Goal: Transaction & Acquisition: Subscribe to service/newsletter

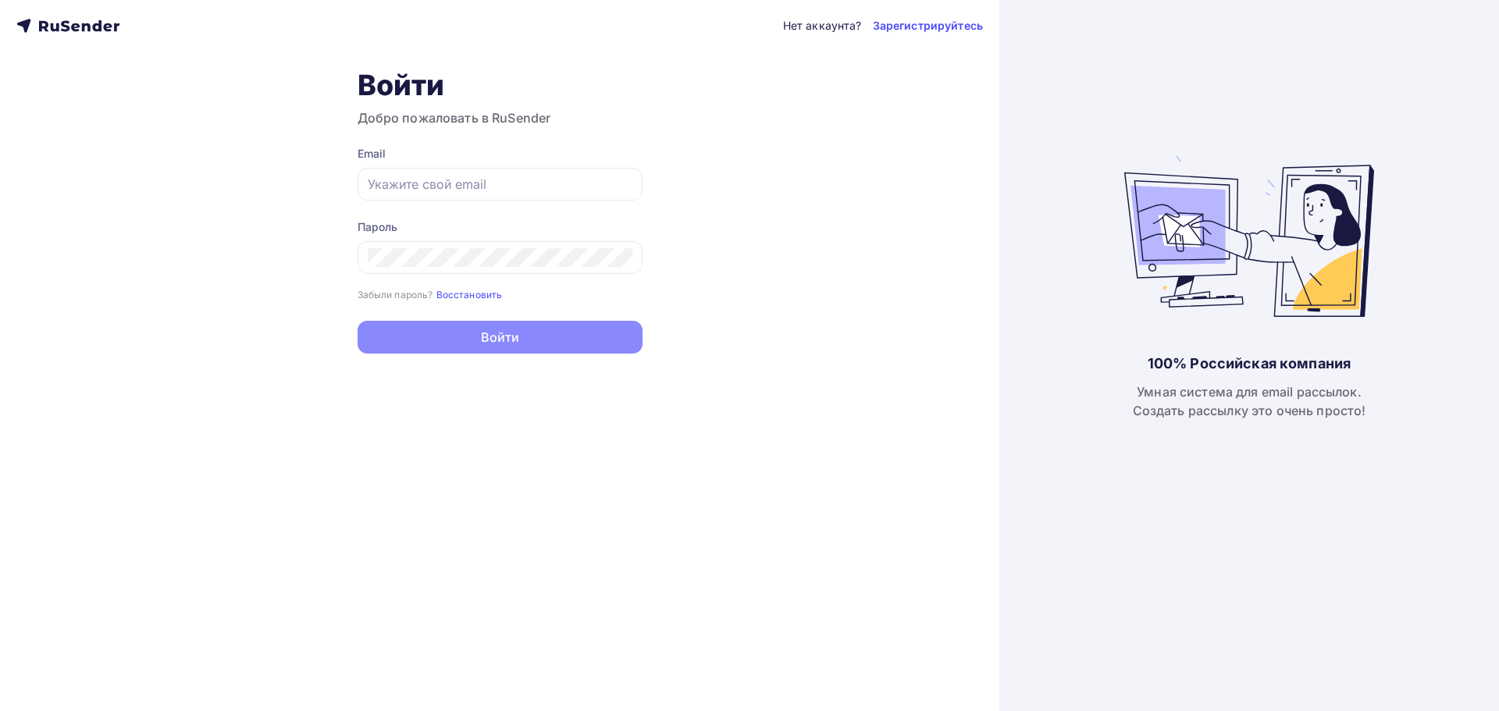
click at [486, 582] on div "Нет аккаунта? Зарегистрируйтесь Войти Добро пожаловать в RuSender Email Пароль …" at bounding box center [499, 355] width 999 height 711
type input "[EMAIL_ADDRESS][DOMAIN_NAME]"
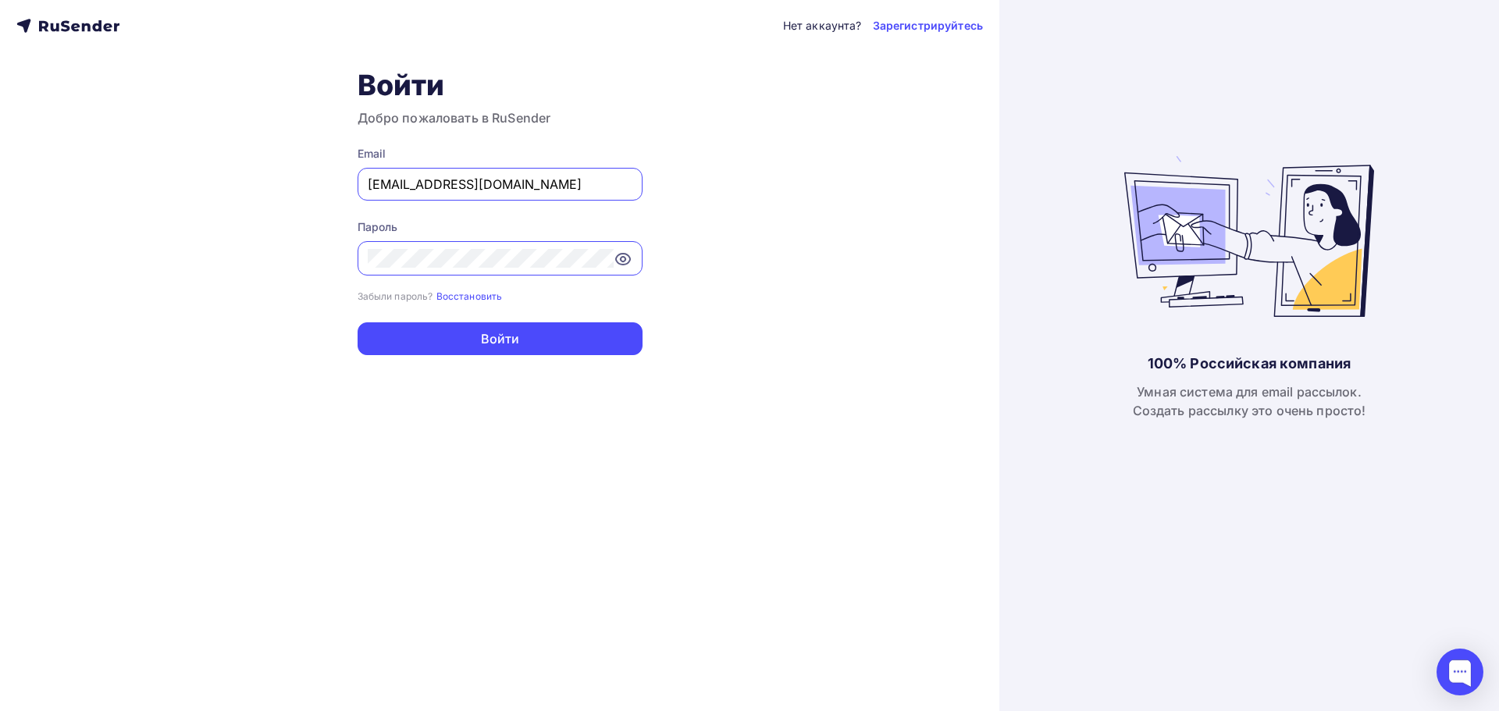
click at [537, 191] on input "[EMAIL_ADDRESS][DOMAIN_NAME]" at bounding box center [500, 184] width 265 height 19
click at [563, 160] on div "Email" at bounding box center [500, 154] width 285 height 16
click at [522, 353] on button "Войти" at bounding box center [500, 338] width 285 height 33
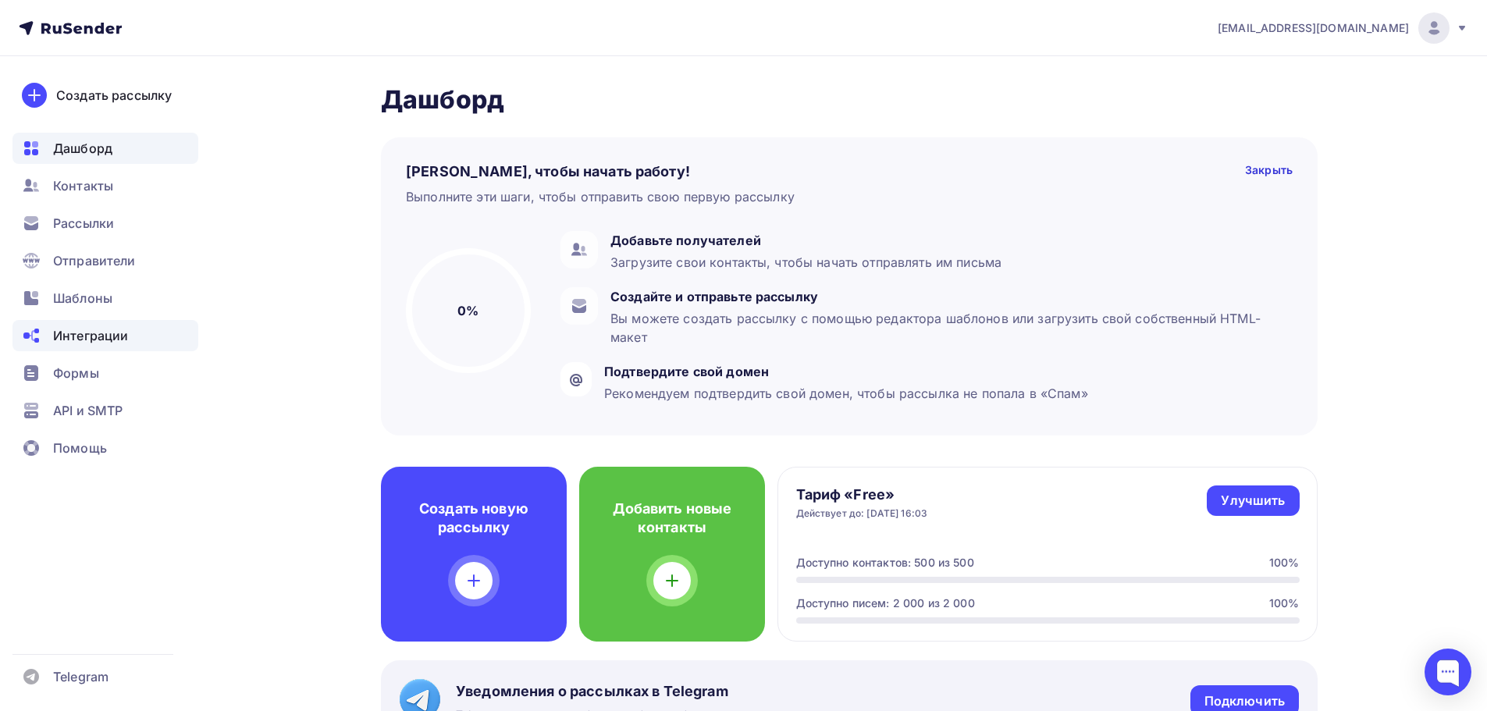
click at [105, 337] on span "Интеграции" at bounding box center [90, 335] width 75 height 19
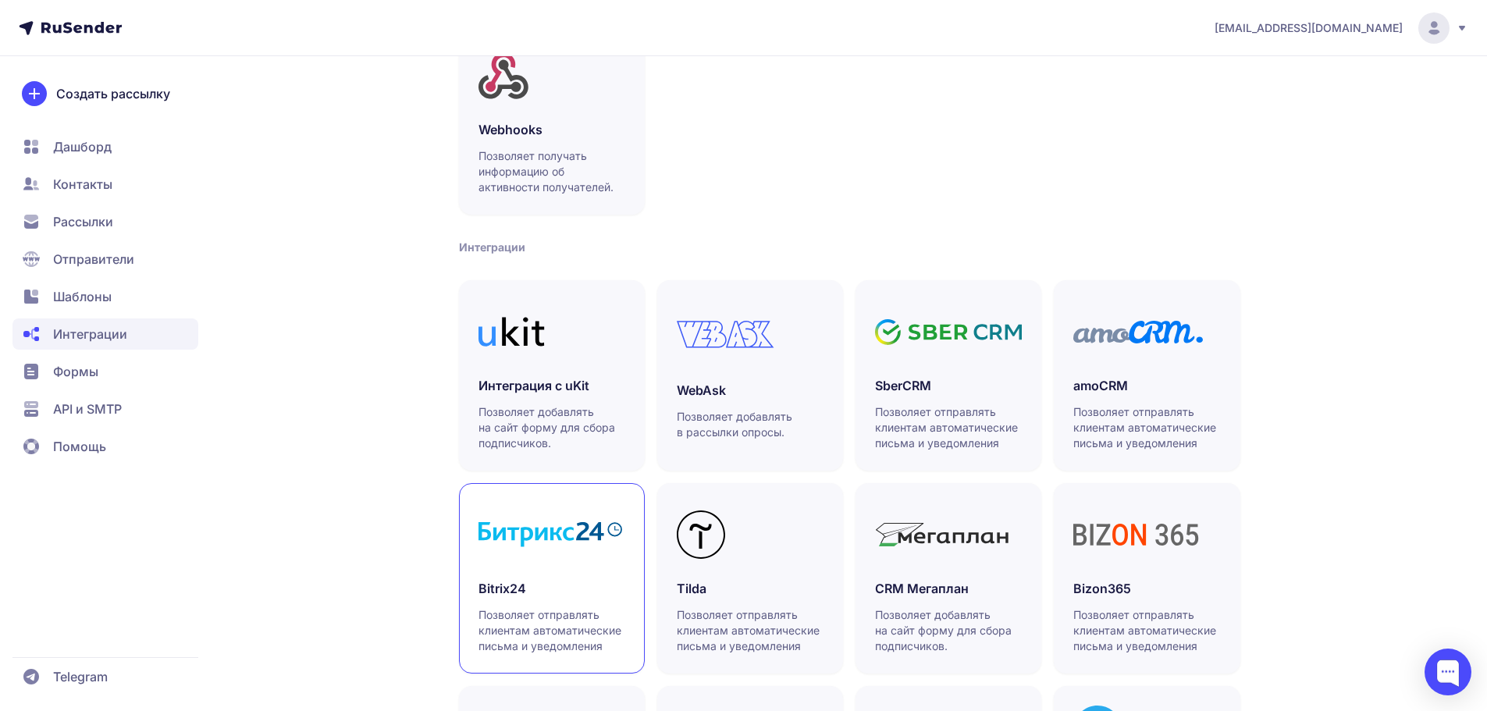
scroll to position [362, 0]
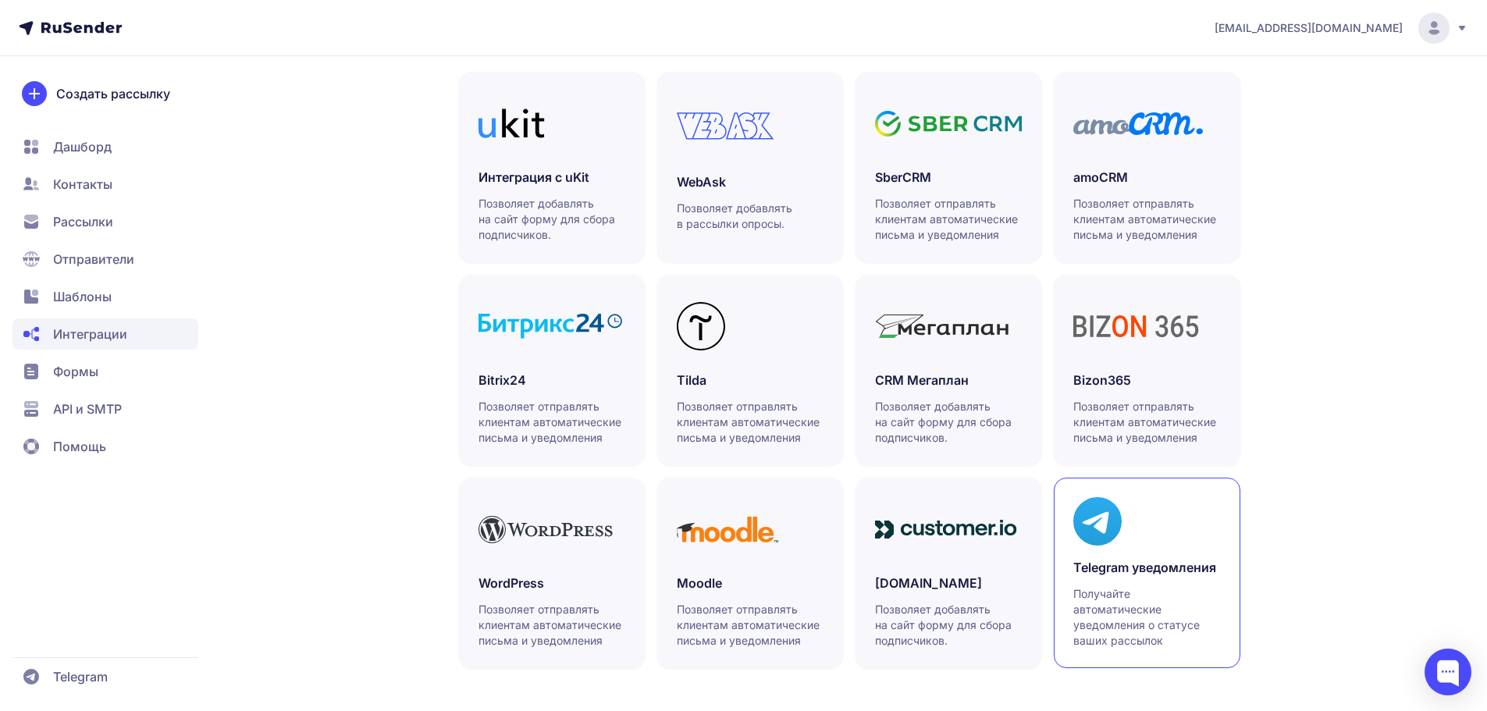
click at [1183, 572] on h3 "Telegram уведомления" at bounding box center [1147, 567] width 147 height 19
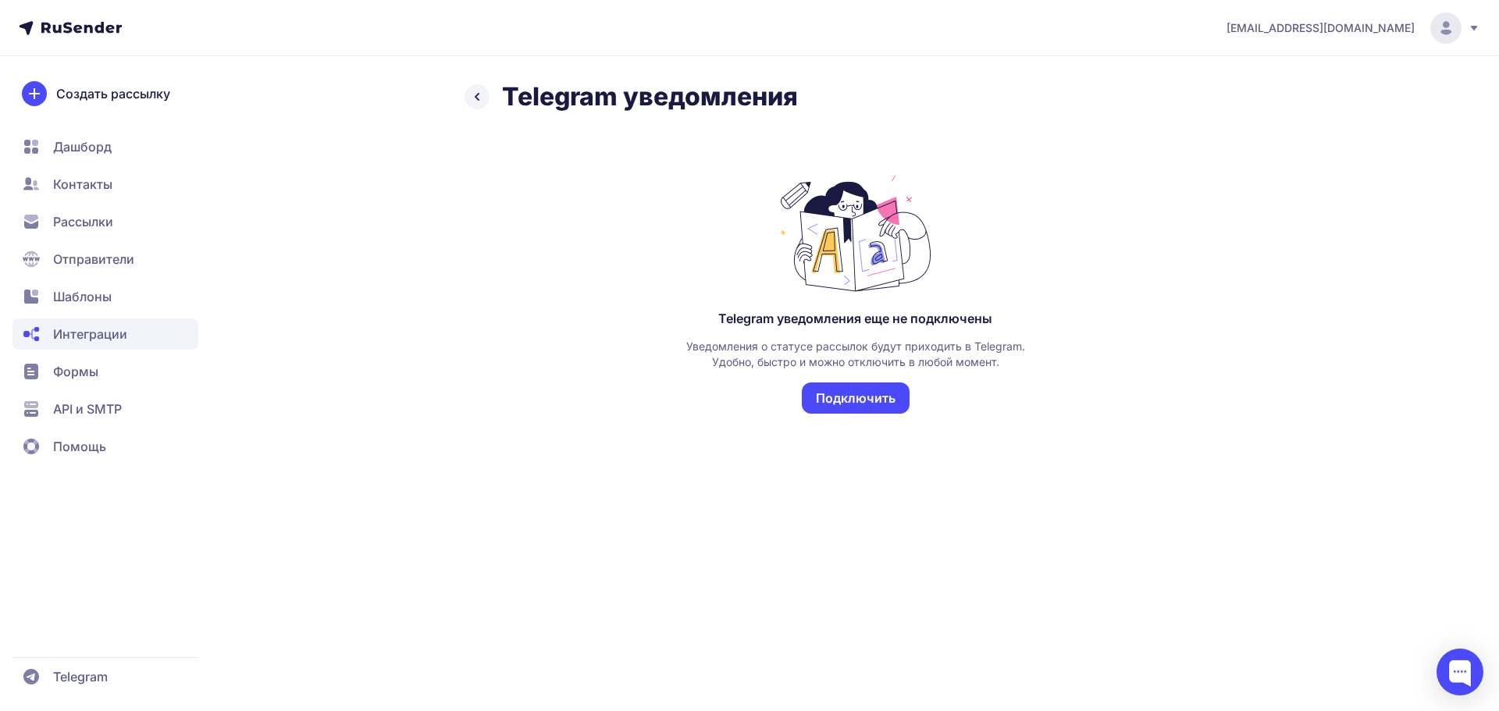
drag, startPoint x: 906, startPoint y: 461, endPoint x: 1001, endPoint y: 453, distance: 94.9
click at [1001, 453] on div "Telegram уведомления еще не подключены Уведомления о статусе рассылок будут при…" at bounding box center [856, 306] width 782 height 339
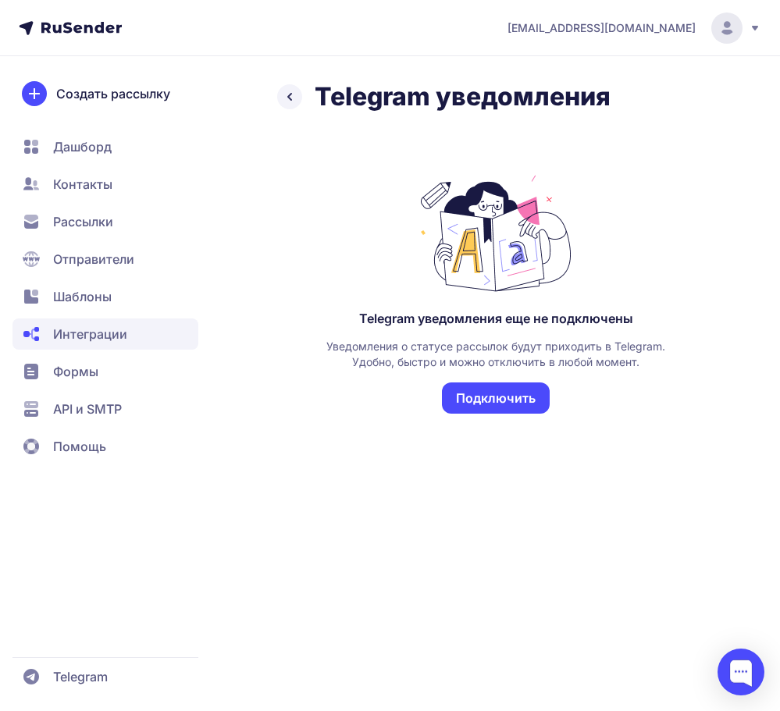
click at [537, 422] on div "Telegram уведомления еще не подключены Уведомления о статусе рассылок будут при…" at bounding box center [496, 375] width 344 height 128
click at [506, 410] on button "Подключить" at bounding box center [496, 398] width 108 height 31
click at [626, 298] on div "Telegram уведомления еще не подключены Уведомления о статусе рассылок будут при…" at bounding box center [495, 323] width 437 height 373
click at [719, 327] on div "Telegram уведомления Telegram уведомления еще не подключены Уведомления о стату…" at bounding box center [390, 295] width 780 height 429
click at [636, 375] on div "Telegram уведомления еще не подключены Уведомления о статусе рассылок будут при…" at bounding box center [496, 392] width 344 height 162
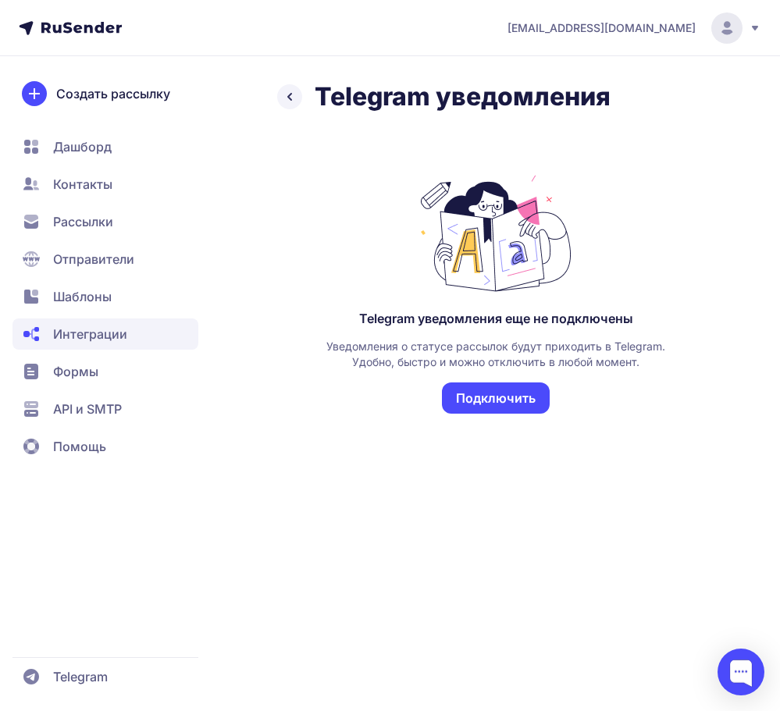
click at [685, 283] on div "Telegram уведомления еще не подключены Уведомления о статусе рассылок будут при…" at bounding box center [495, 323] width 437 height 373
click at [693, 436] on div "Telegram уведомления еще не подключены Уведомления о статусе рассылок будут при…" at bounding box center [495, 323] width 437 height 373
drag, startPoint x: 639, startPoint y: 201, endPoint x: 654, endPoint y: 170, distance: 34.6
click at [648, 166] on div "Telegram уведомления еще не подключены Уведомления о статусе рассылок будут при…" at bounding box center [495, 323] width 437 height 373
click at [531, 386] on button "Подключить" at bounding box center [496, 398] width 108 height 31
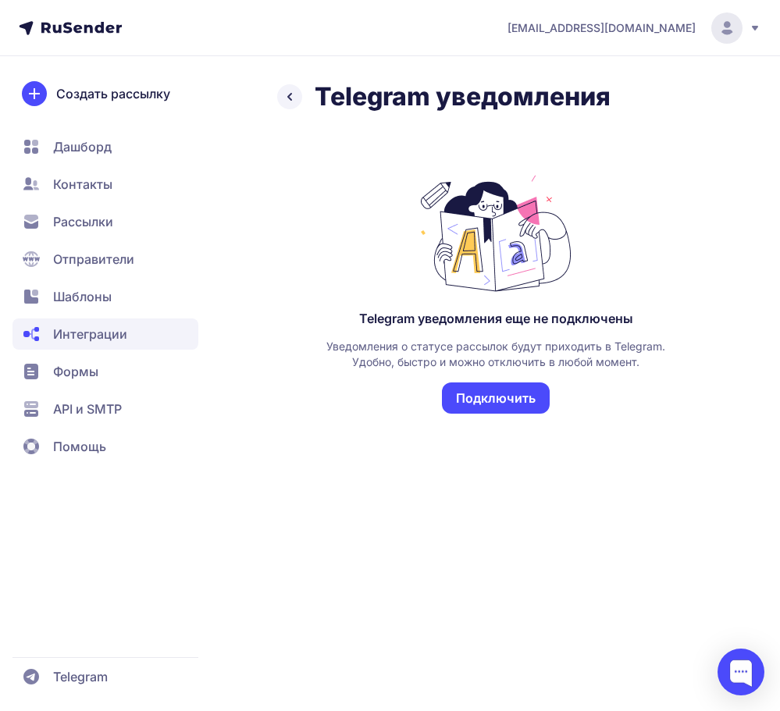
click at [529, 397] on button "Подключить" at bounding box center [496, 398] width 108 height 31
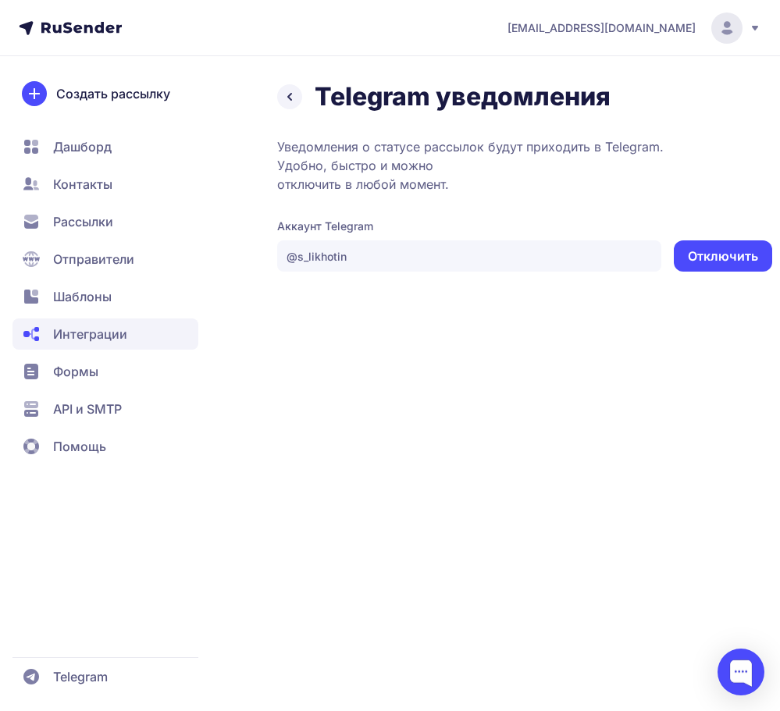
click at [468, 297] on div "likhotin@mx.aakaak.ru Telegram уведомления Уведомления о статусе рассылок будут…" at bounding box center [390, 355] width 780 height 711
click at [411, 324] on div "likhotin@mx.aakaak.ru Telegram уведомления Уведомления о статусе рассылок будут…" at bounding box center [390, 355] width 780 height 711
click at [77, 221] on span "Рассылки" at bounding box center [83, 221] width 60 height 19
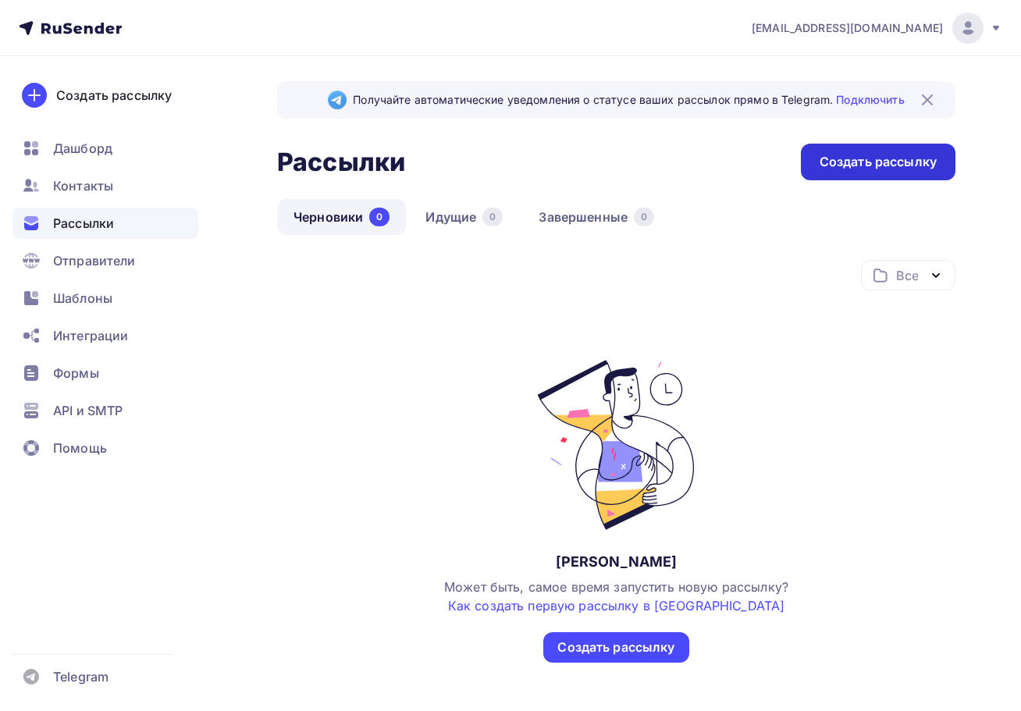
click at [883, 153] on div "Создать рассылку" at bounding box center [878, 162] width 117 height 18
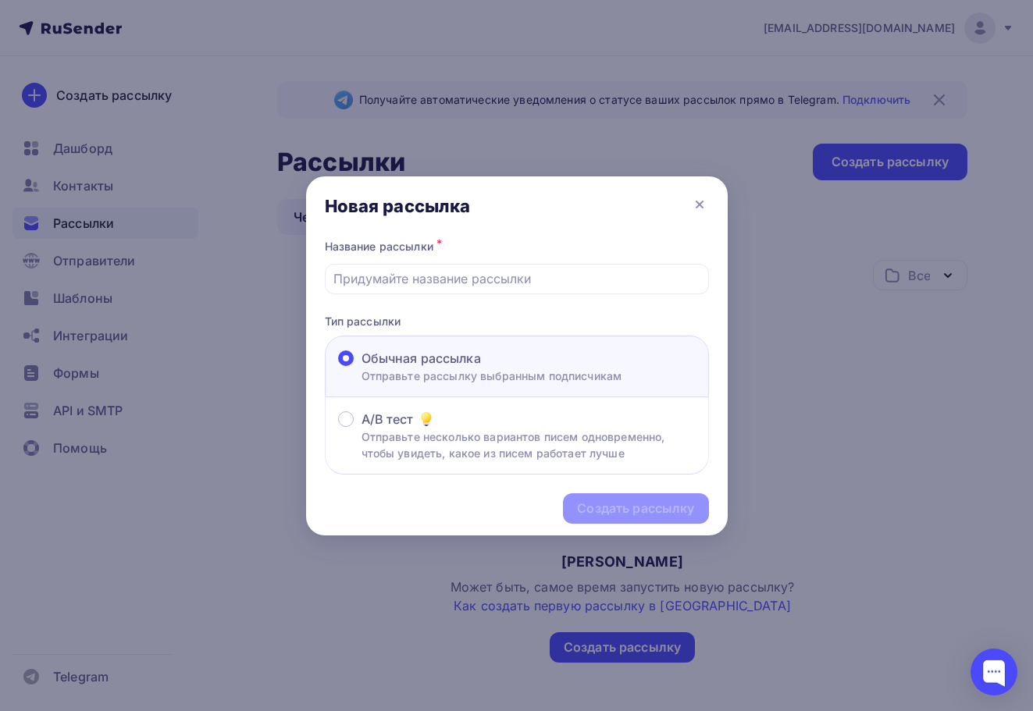
click at [415, 262] on div "Название рассылки *" at bounding box center [517, 265] width 384 height 59
click at [415, 272] on input "text" at bounding box center [516, 278] width 366 height 19
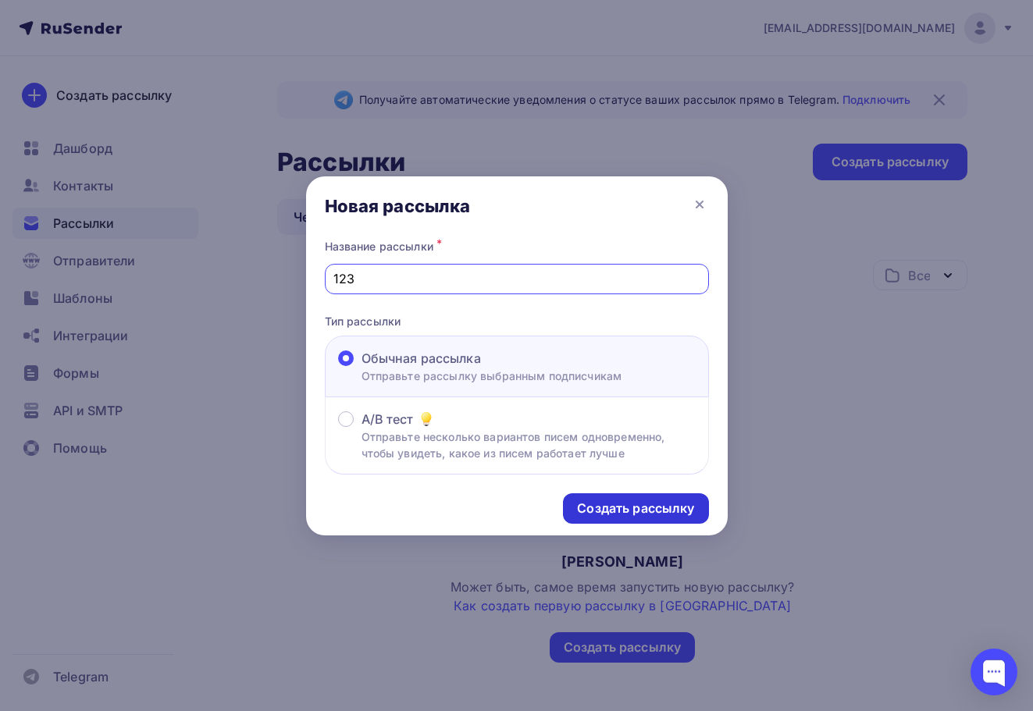
type input "123"
click at [675, 494] on div "Создать рассылку" at bounding box center [635, 508] width 145 height 30
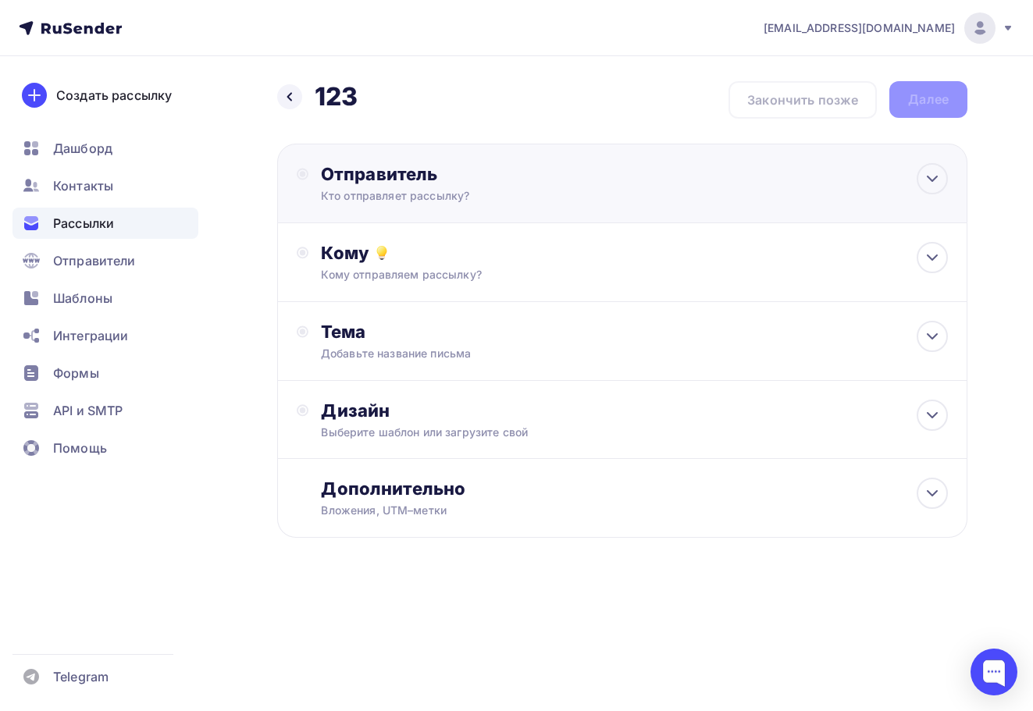
click at [496, 189] on div "Кто отправляет рассылку?" at bounding box center [473, 196] width 304 height 16
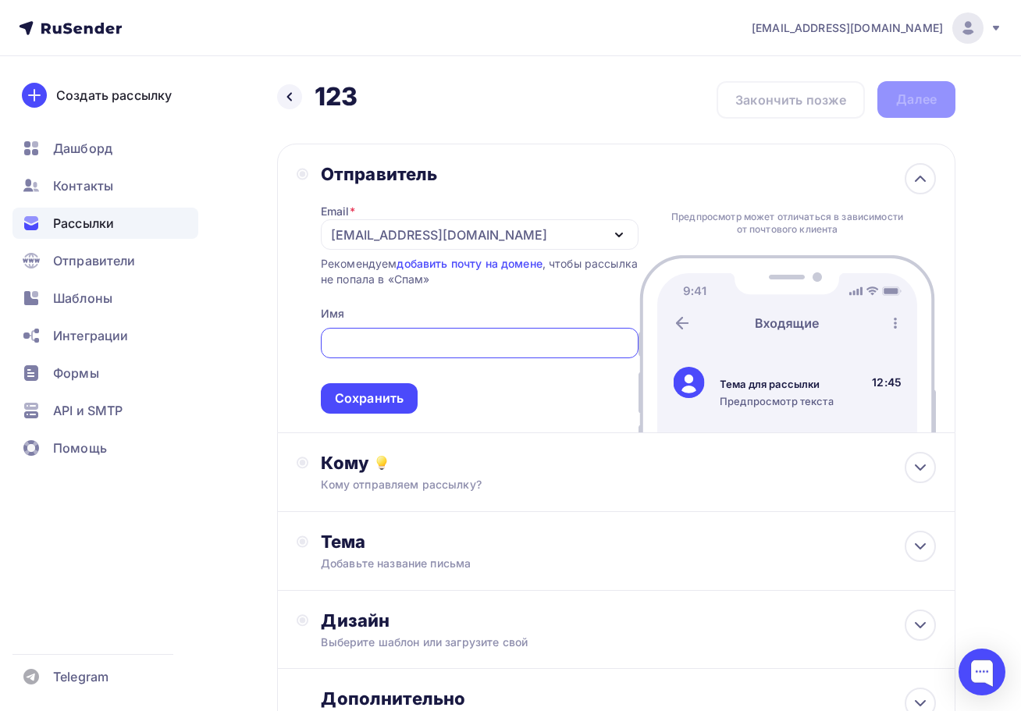
click at [465, 235] on div "[EMAIL_ADDRESS][DOMAIN_NAME]" at bounding box center [439, 235] width 216 height 19
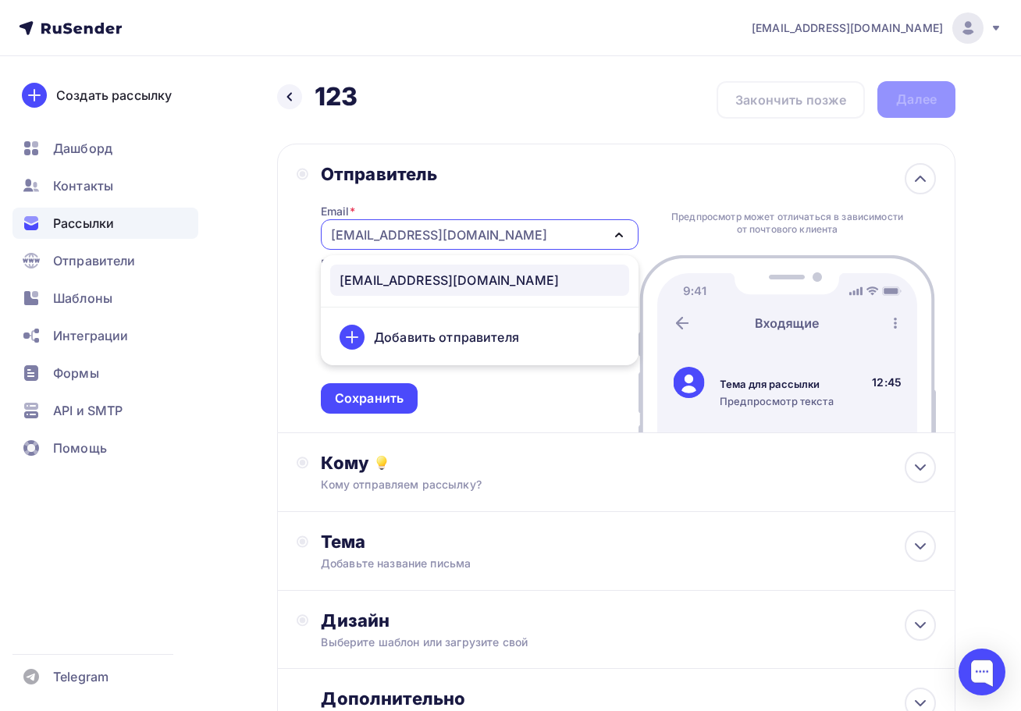
click at [398, 333] on div "Добавить отправителя" at bounding box center [446, 337] width 145 height 19
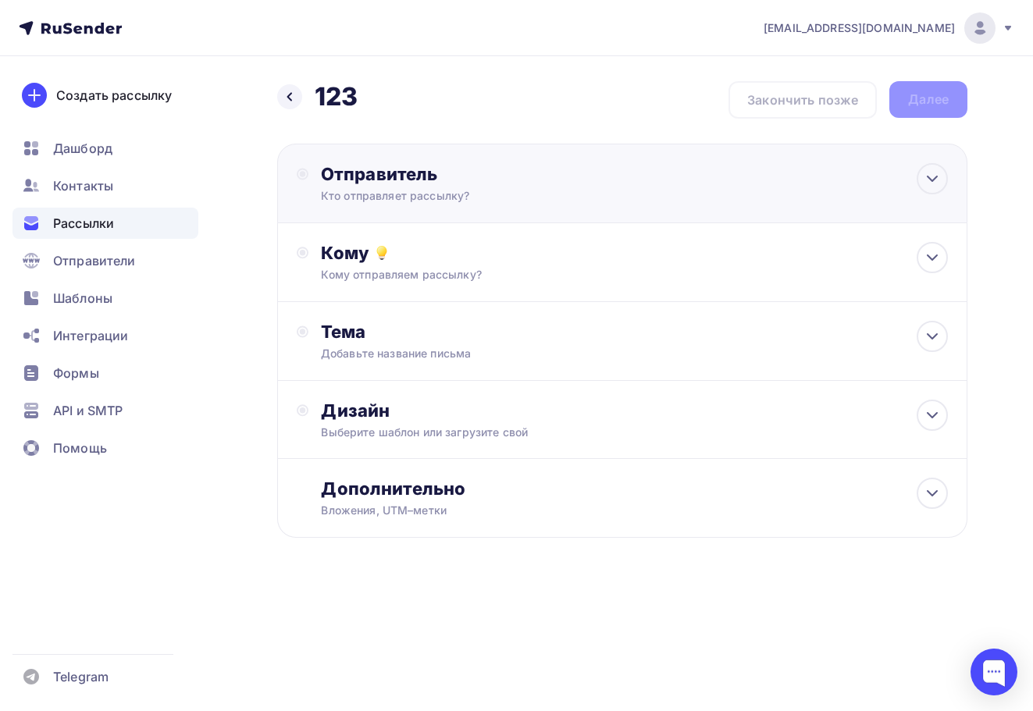
click at [413, 188] on div "Кто отправляет рассылку?" at bounding box center [473, 196] width 304 height 16
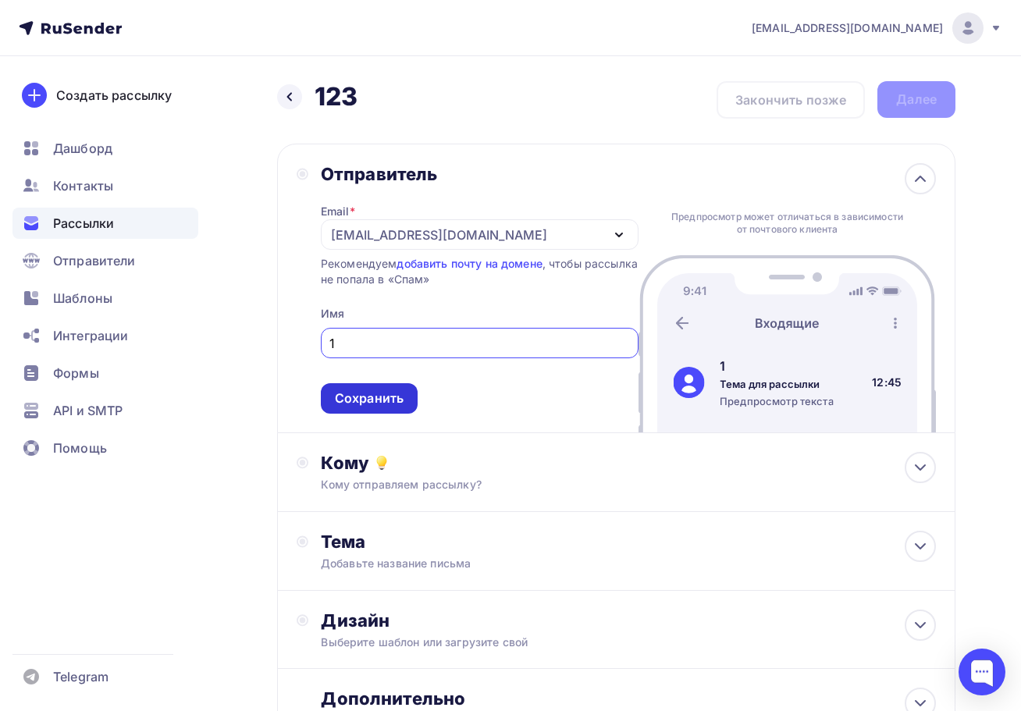
type input "1"
click at [372, 398] on div "Сохранить" at bounding box center [369, 399] width 69 height 18
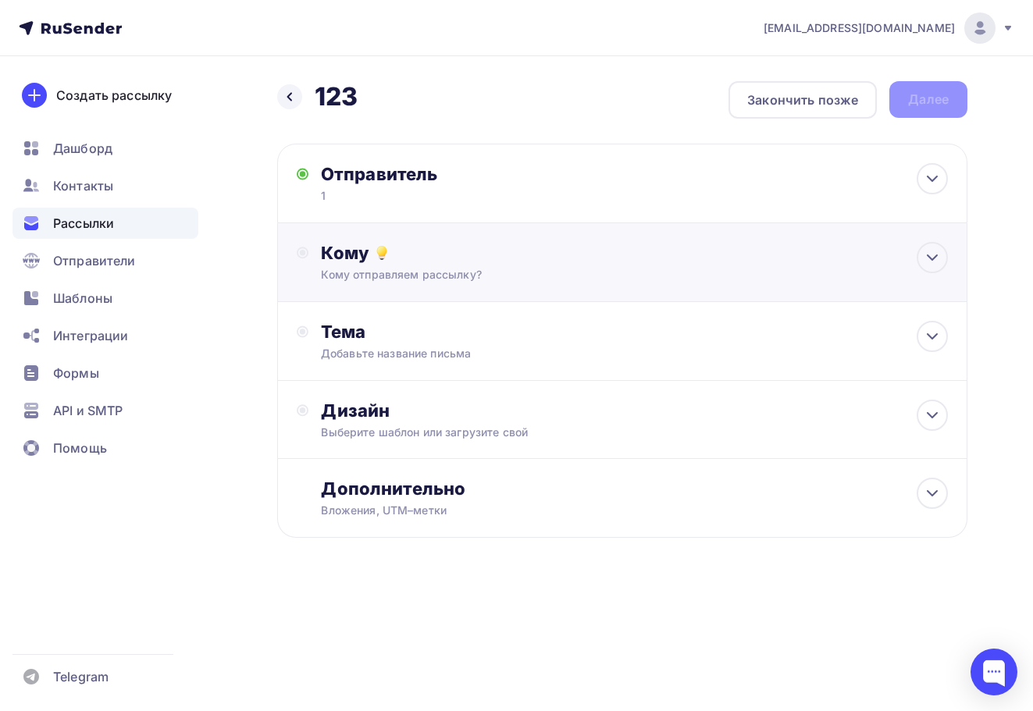
click at [404, 274] on div "Кому отправляем рассылку?" at bounding box center [603, 275] width 564 height 16
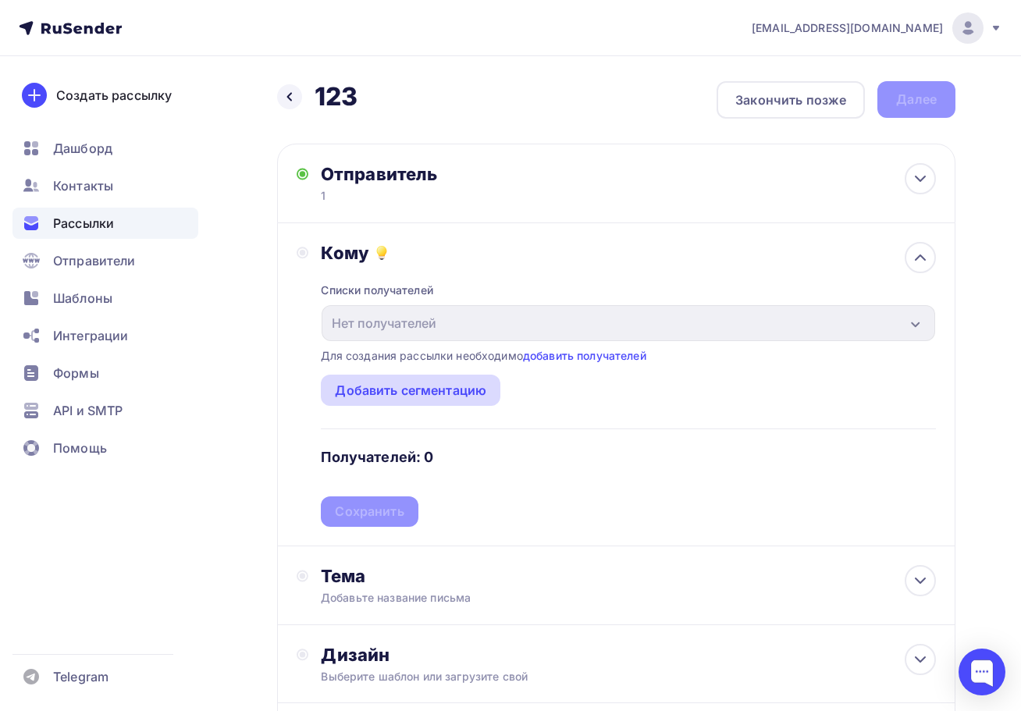
click at [472, 386] on div "Добавить сегментацию" at bounding box center [410, 390] width 151 height 19
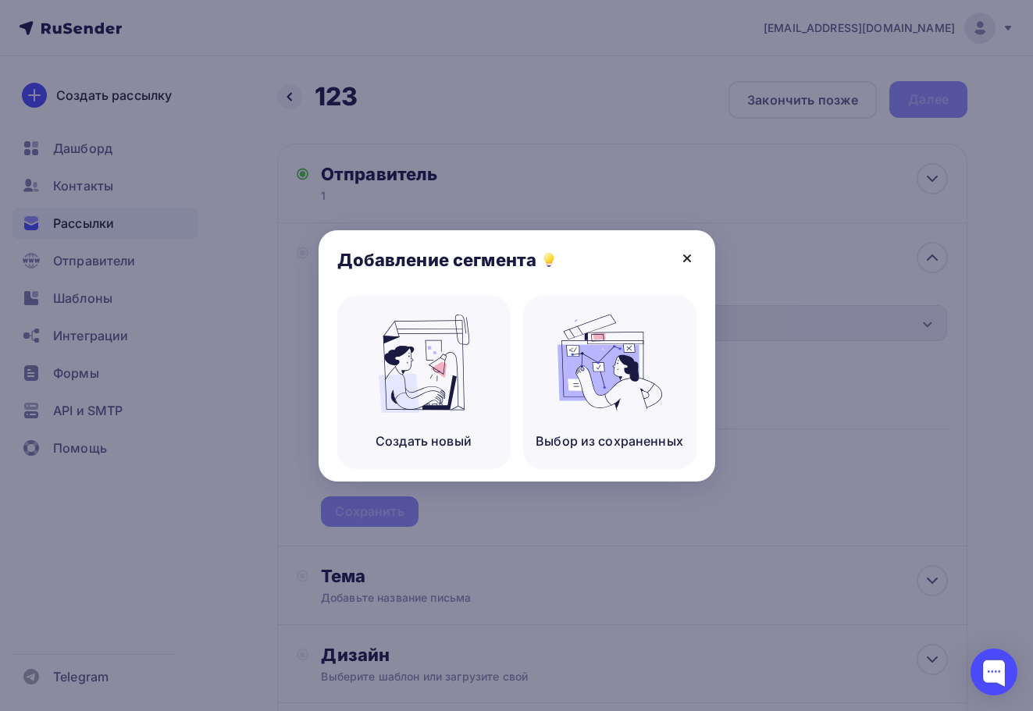
click at [684, 255] on icon at bounding box center [687, 258] width 6 height 6
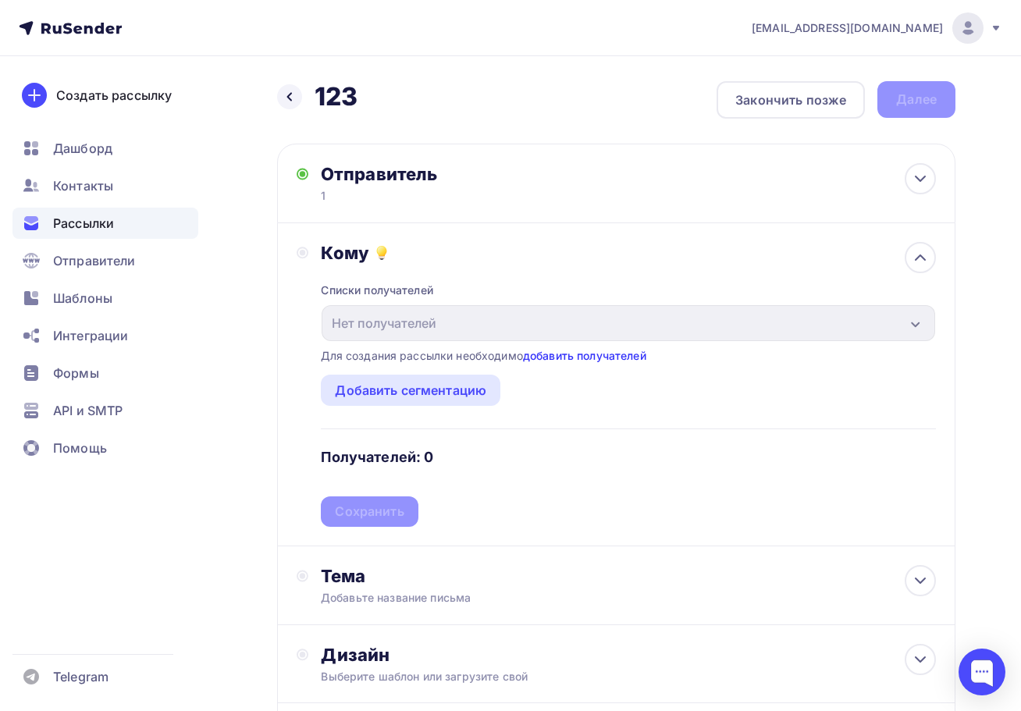
click at [549, 354] on link "добавить получателей" at bounding box center [584, 355] width 123 height 13
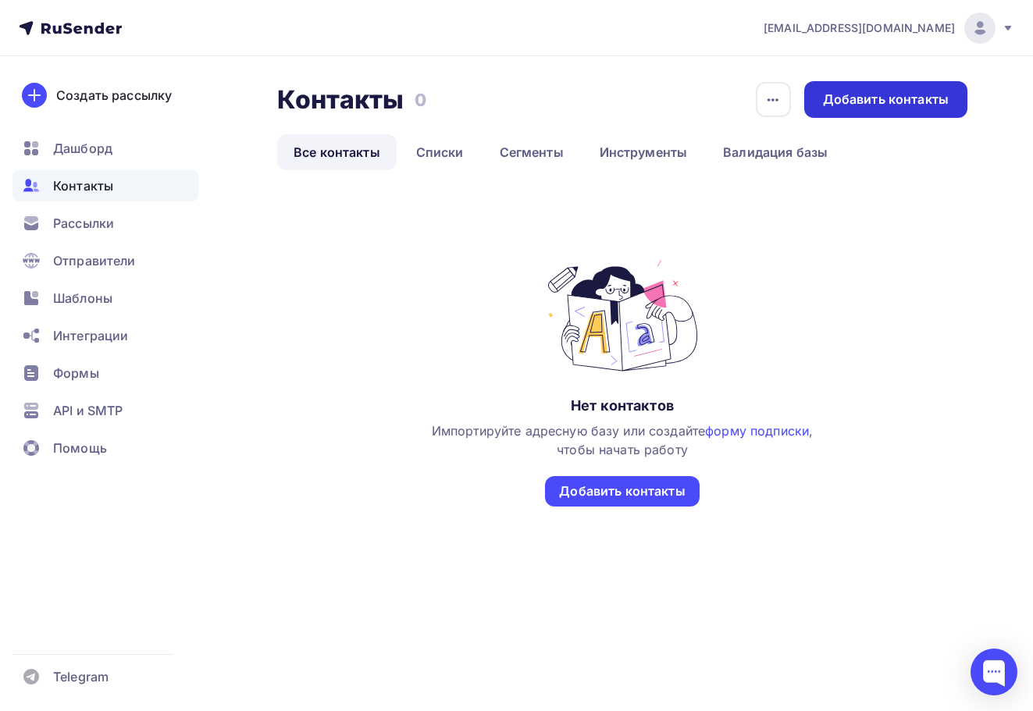
click at [839, 98] on div "Добавить контакты" at bounding box center [886, 100] width 126 height 18
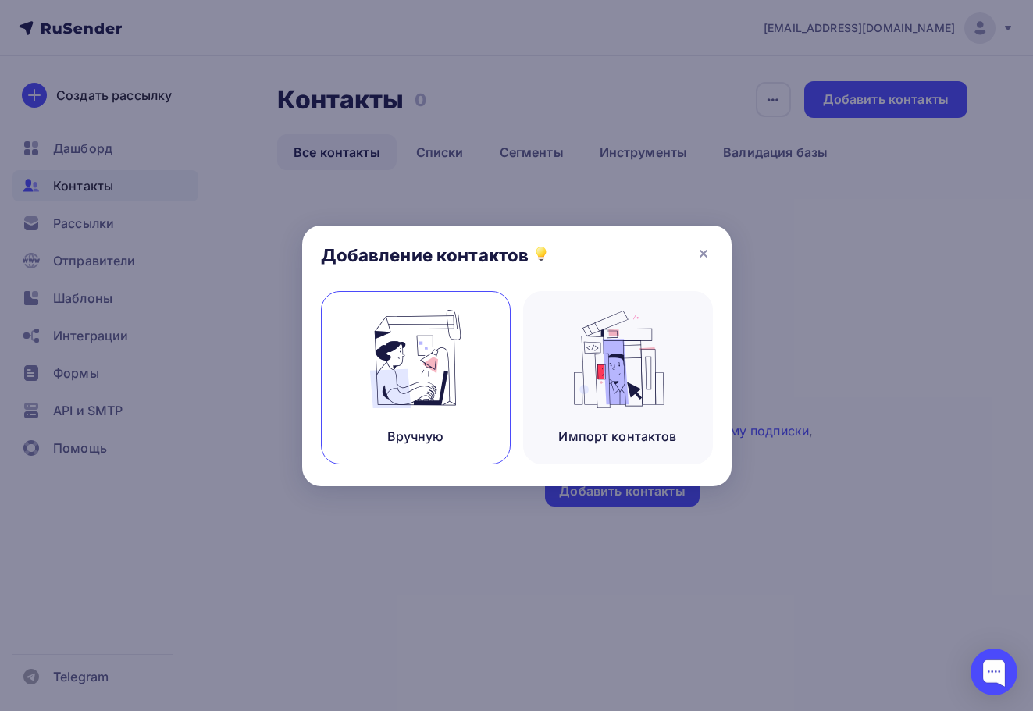
click at [472, 340] on div "Вручную" at bounding box center [416, 377] width 190 height 173
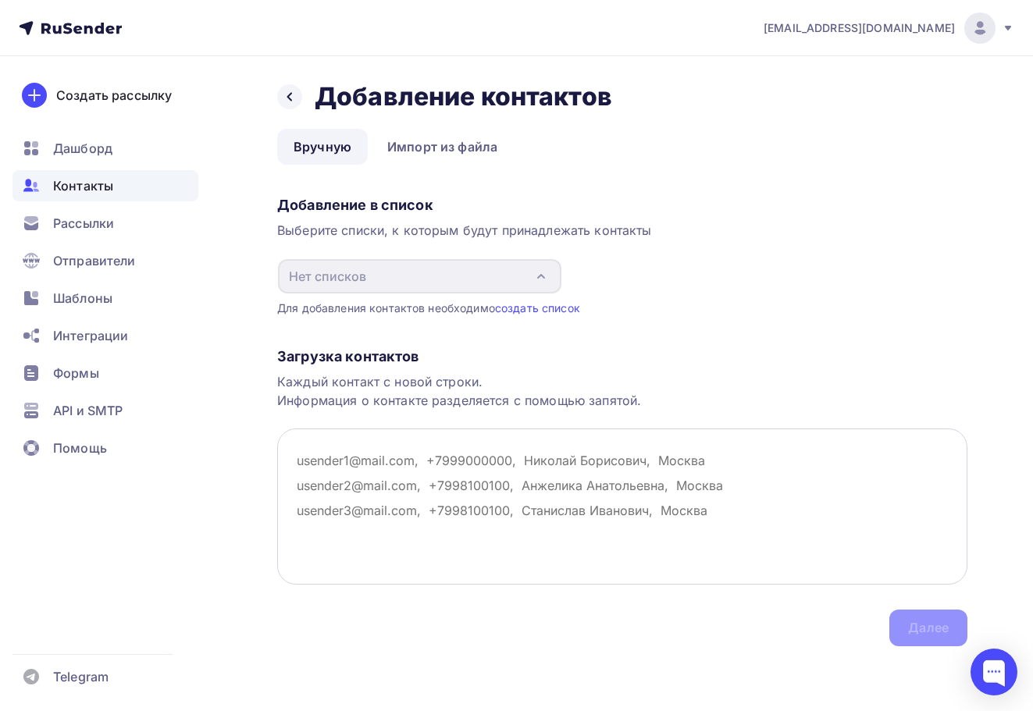
click at [365, 465] on textarea at bounding box center [622, 507] width 690 height 156
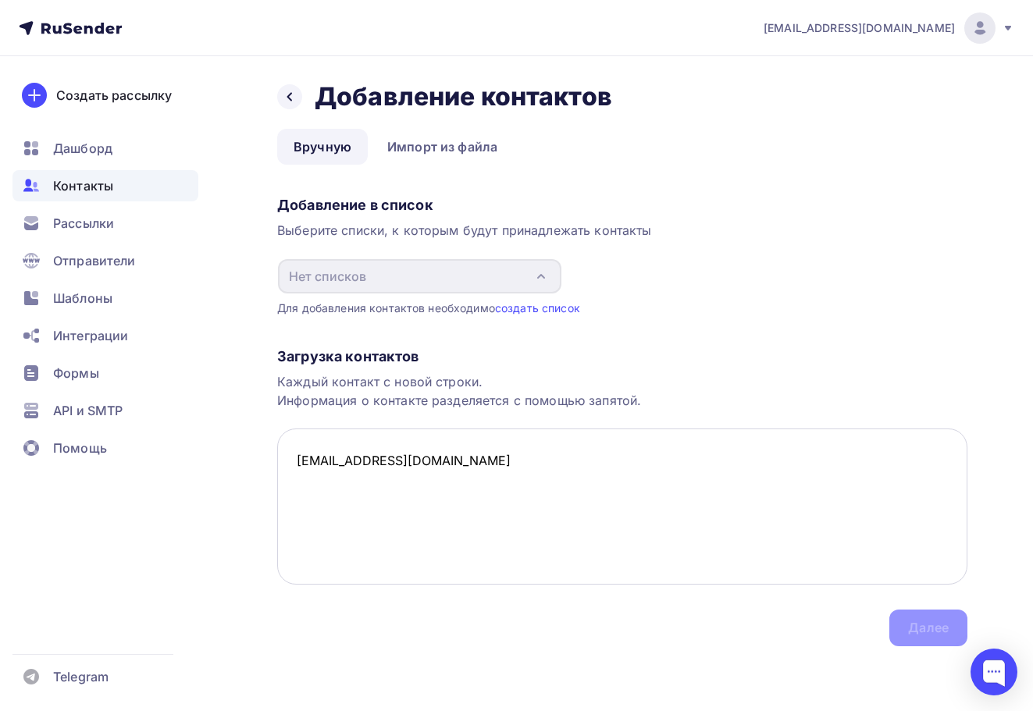
drag, startPoint x: 434, startPoint y: 462, endPoint x: 318, endPoint y: 469, distance: 116.5
click at [203, 475] on div "likhotin@mx.aakaak.ru Аккаунт Тарифы Выйти Создать рассылку Дашборд Контакты Ра…" at bounding box center [516, 354] width 1033 height 709
click at [568, 475] on textarea "123@mx.aakaak.ru" at bounding box center [622, 507] width 690 height 156
click at [582, 488] on textarea "123@mx.aakaak.ru" at bounding box center [622, 507] width 690 height 156
click at [492, 444] on textarea "123@mx.aakaak.ru" at bounding box center [622, 507] width 690 height 156
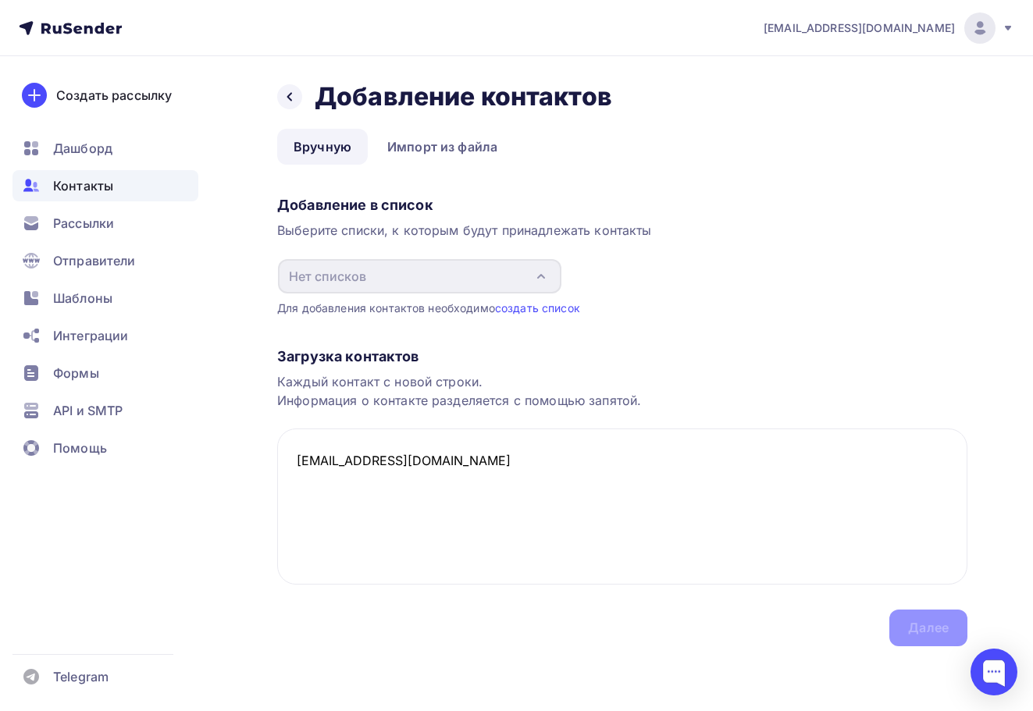
type textarea "123@mx.aakaak.ru"
click at [449, 468] on textarea "123@mx.aakaak.ru" at bounding box center [622, 507] width 690 height 156
click at [906, 671] on div "Назад Добавление контактов Добавление контактов Вручную Импорт из файла Вручную…" at bounding box center [516, 382] width 1033 height 653
click at [934, 631] on div "Загрузка контактов Каждый контакт с новой строки. Информация о контакте разделя…" at bounding box center [622, 481] width 690 height 330
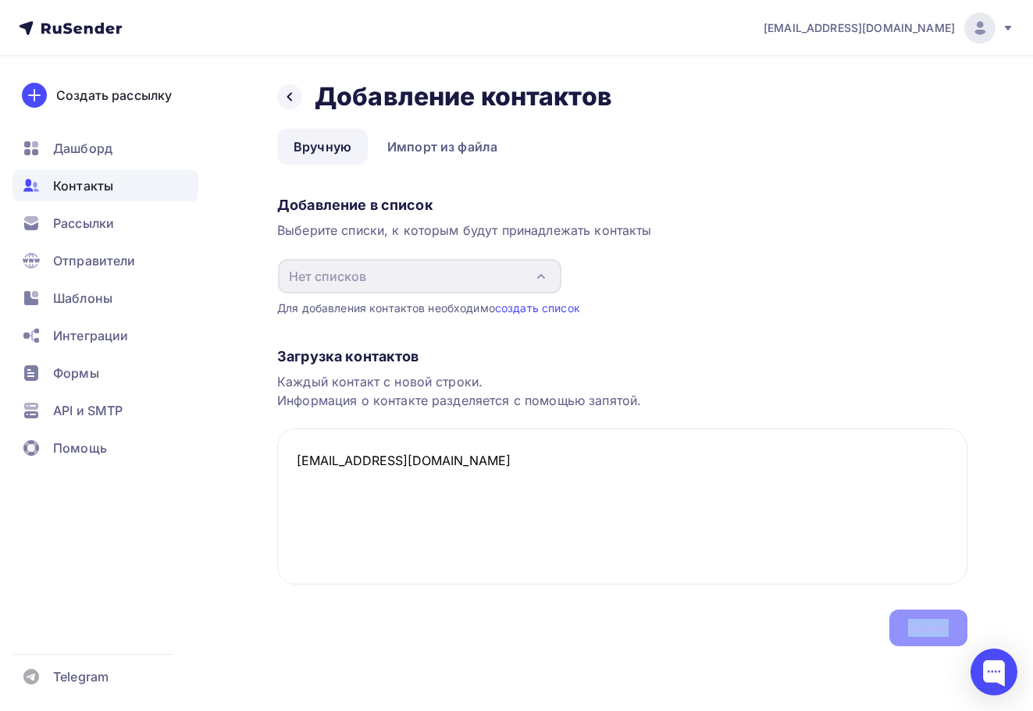
click at [934, 631] on div "Загрузка контактов Каждый контакт с новой строки. Информация о контакте разделя…" at bounding box center [622, 481] width 690 height 330
drag, startPoint x: 255, startPoint y: 461, endPoint x: 228, endPoint y: 455, distance: 27.1
click at [211, 455] on div "Назад Добавление контактов Добавление контактов Вручную Импорт из файла Вручную…" at bounding box center [516, 382] width 1033 height 653
click at [532, 329] on div "Загрузка контактов Каждый контакт с новой строки. Информация о контакте разделя…" at bounding box center [622, 481] width 690 height 330
click at [547, 304] on link "создать список" at bounding box center [537, 307] width 85 height 13
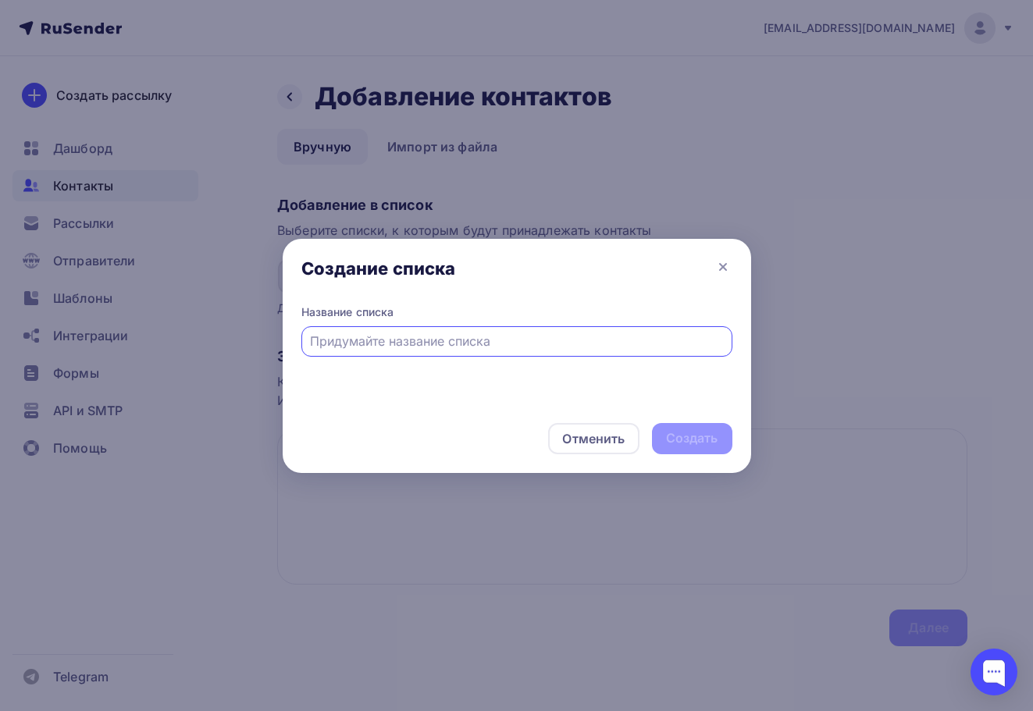
click at [437, 329] on div at bounding box center [516, 341] width 431 height 30
click at [440, 341] on input "text" at bounding box center [516, 341] width 413 height 19
type input "Test"
click at [693, 446] on div "Создать" at bounding box center [692, 438] width 52 height 18
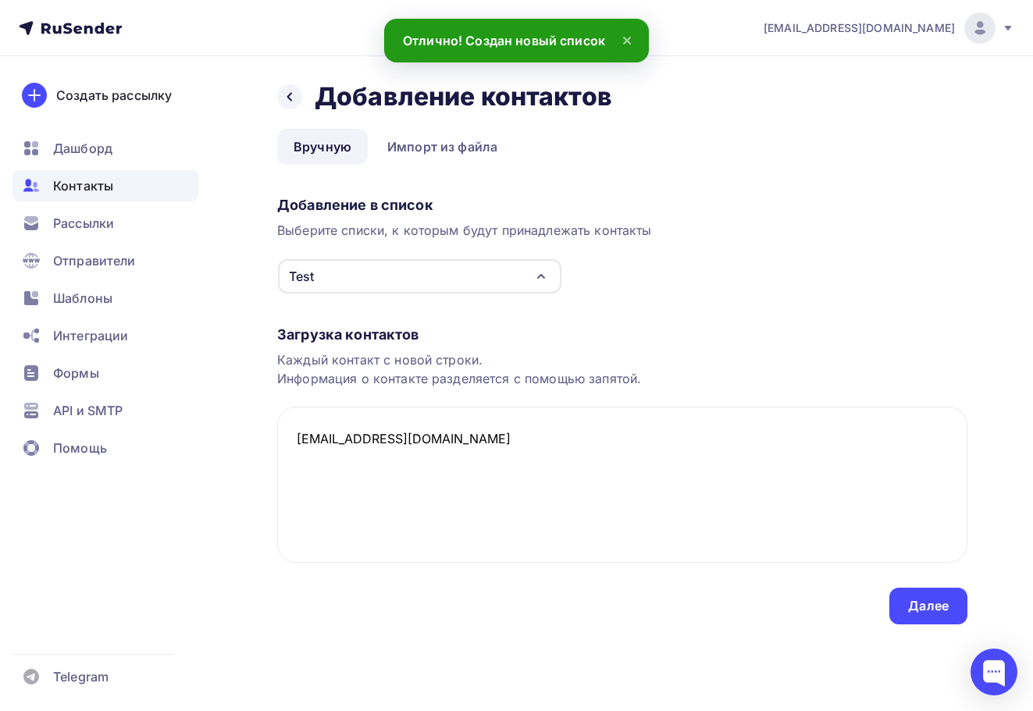
click at [724, 470] on div "Отменить Создать" at bounding box center [517, 438] width 468 height 69
click at [919, 600] on div "Далее" at bounding box center [928, 606] width 41 height 18
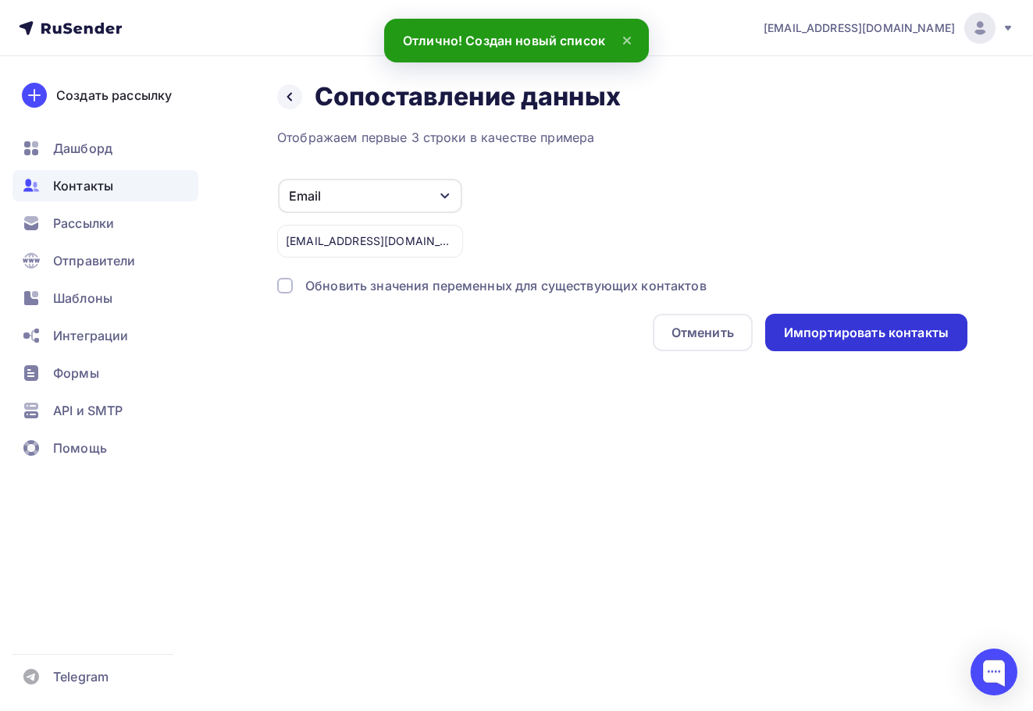
click at [877, 331] on div "Импортировать контакты" at bounding box center [866, 333] width 165 height 18
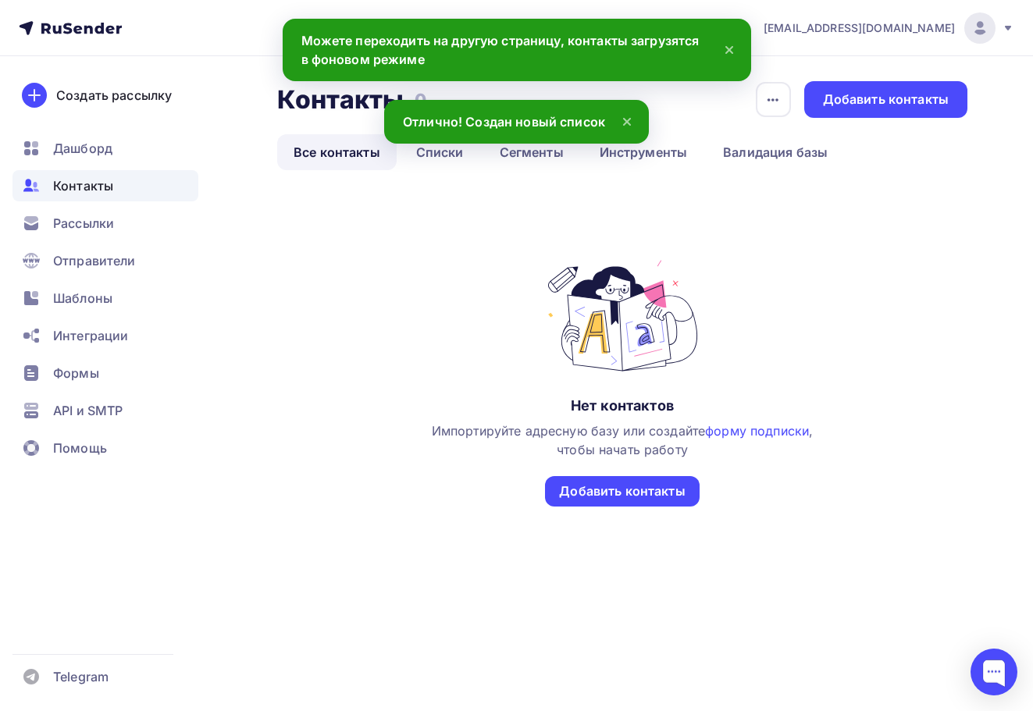
click at [506, 229] on div "Нет контактов Импортируйте адресную базу или создайте форму подписки , чтобы на…" at bounding box center [622, 388] width 690 height 375
click at [94, 226] on span "Рассылки" at bounding box center [83, 223] width 61 height 19
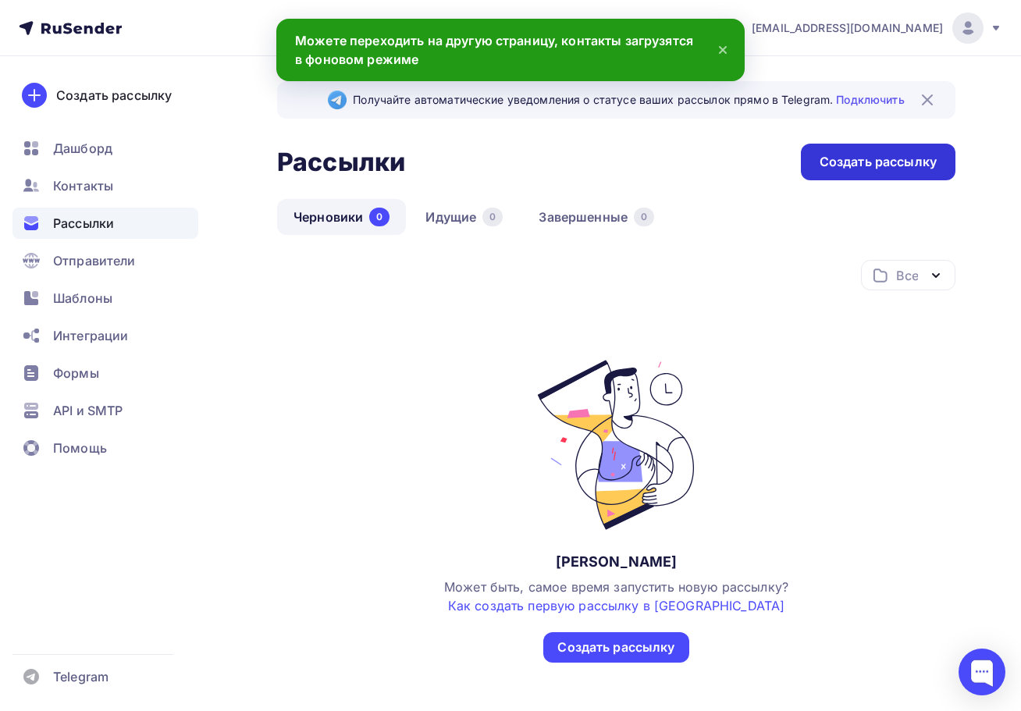
click at [840, 173] on div "Создать рассылку" at bounding box center [878, 162] width 155 height 37
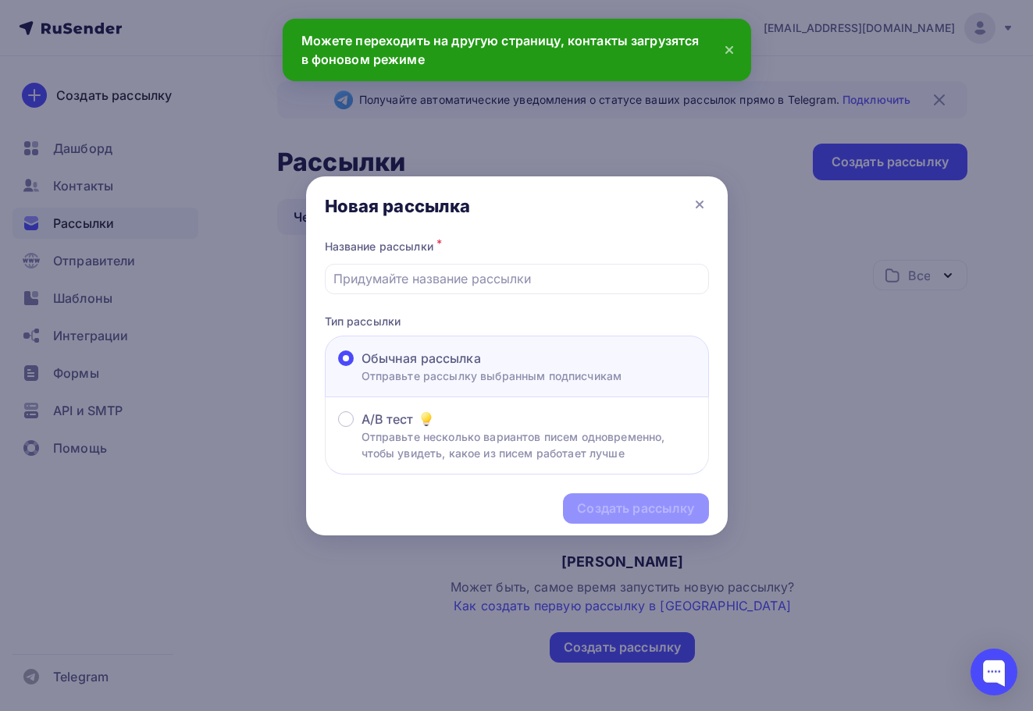
click at [499, 294] on div "Название рассылки * Тип рассылки Обычная рассылка Отправьте рассылку выбранным …" at bounding box center [517, 356] width 422 height 240
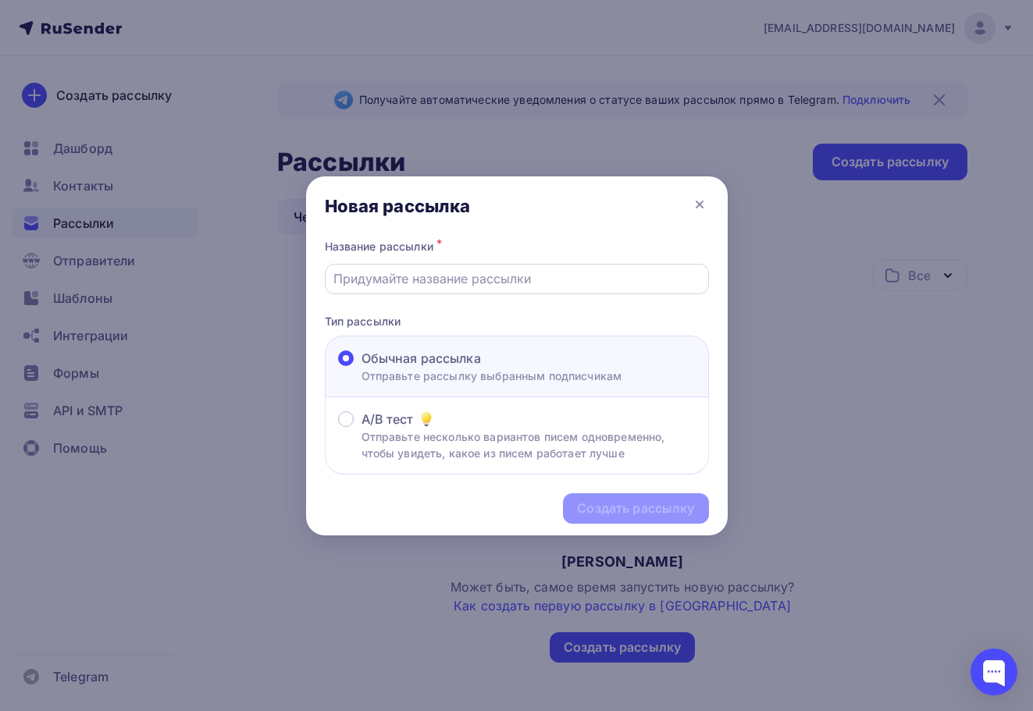
click at [504, 285] on input "text" at bounding box center [516, 278] width 366 height 19
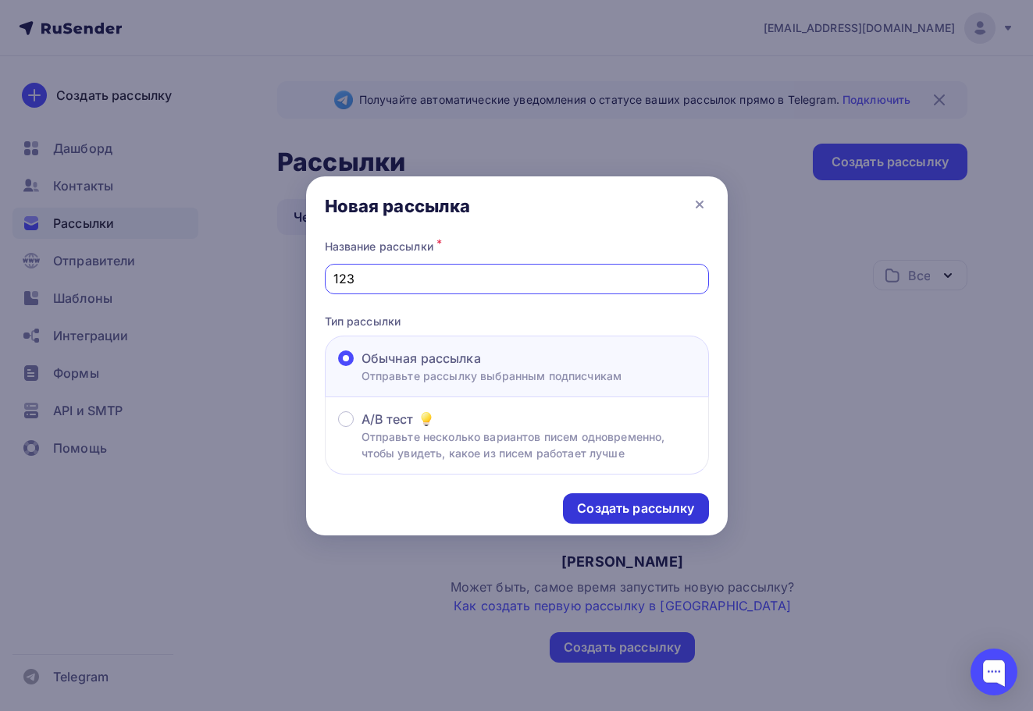
type input "123"
click at [696, 515] on div "Создать рассылку" at bounding box center [635, 508] width 145 height 30
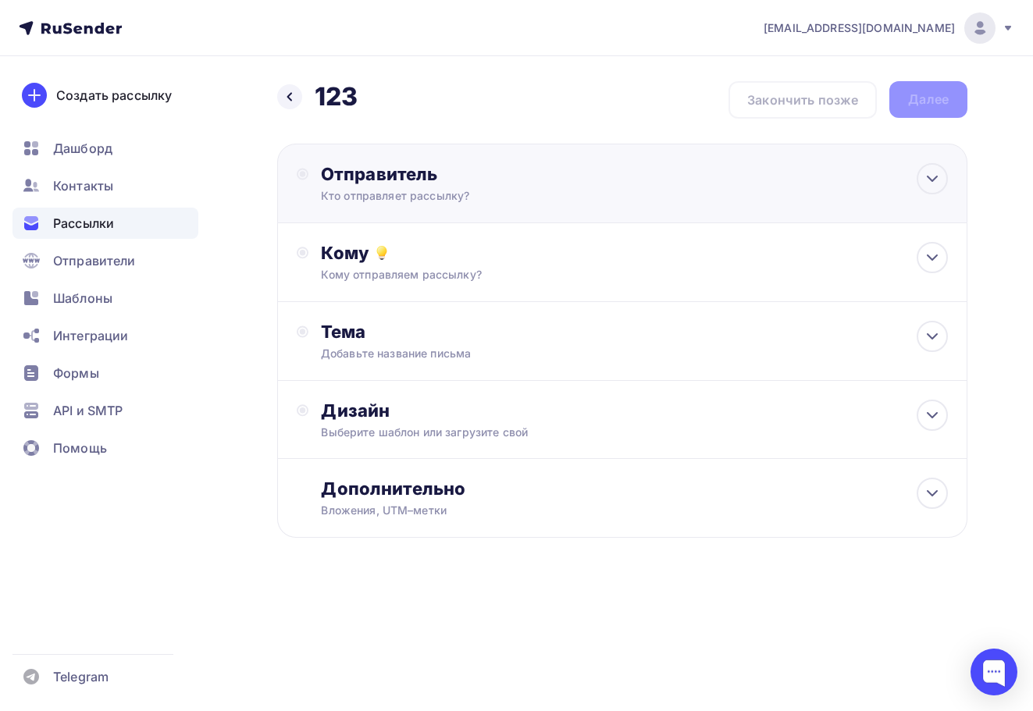
click at [446, 182] on div "Отправитель" at bounding box center [490, 174] width 338 height 22
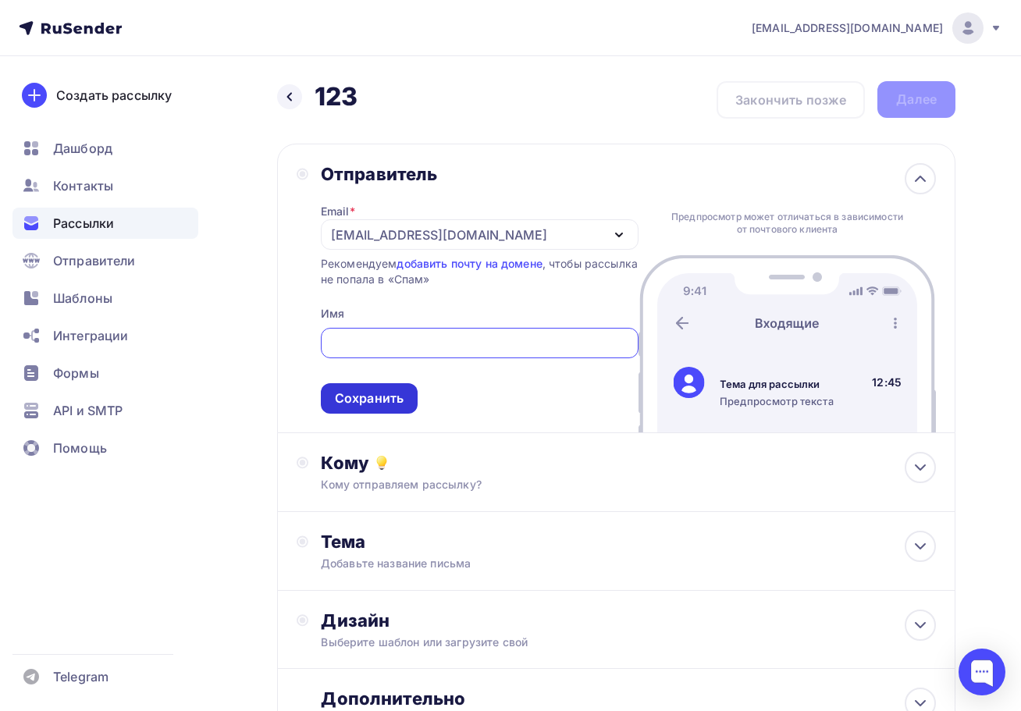
click at [380, 402] on div "Сохранить" at bounding box center [369, 399] width 69 height 18
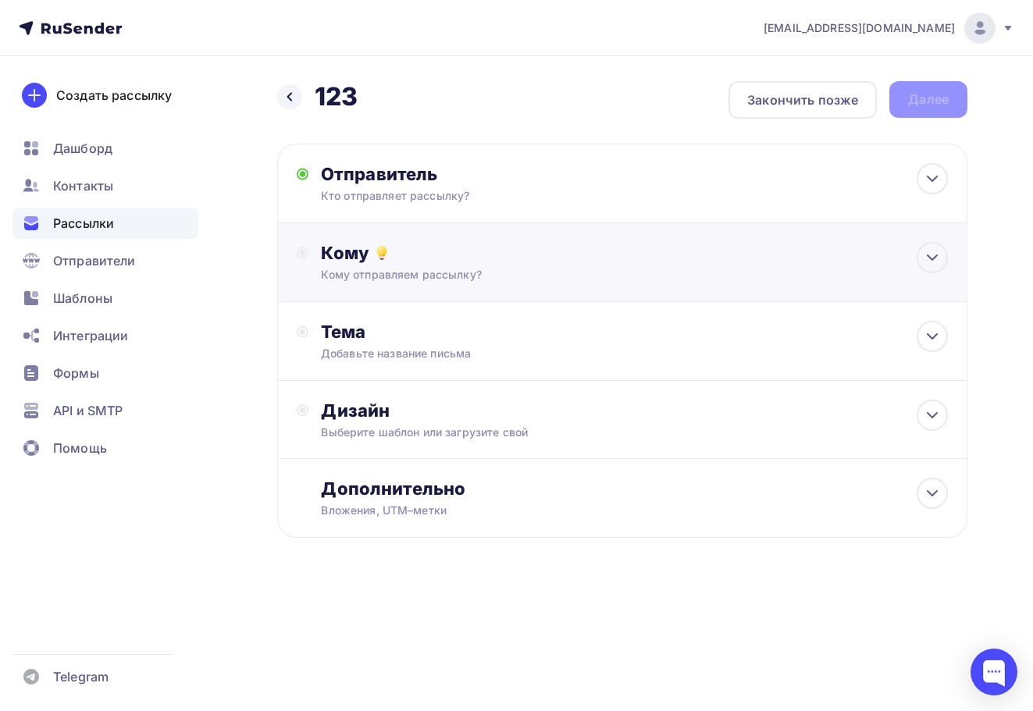
click at [407, 273] on div "Кому отправляем рассылку?" at bounding box center [603, 275] width 564 height 16
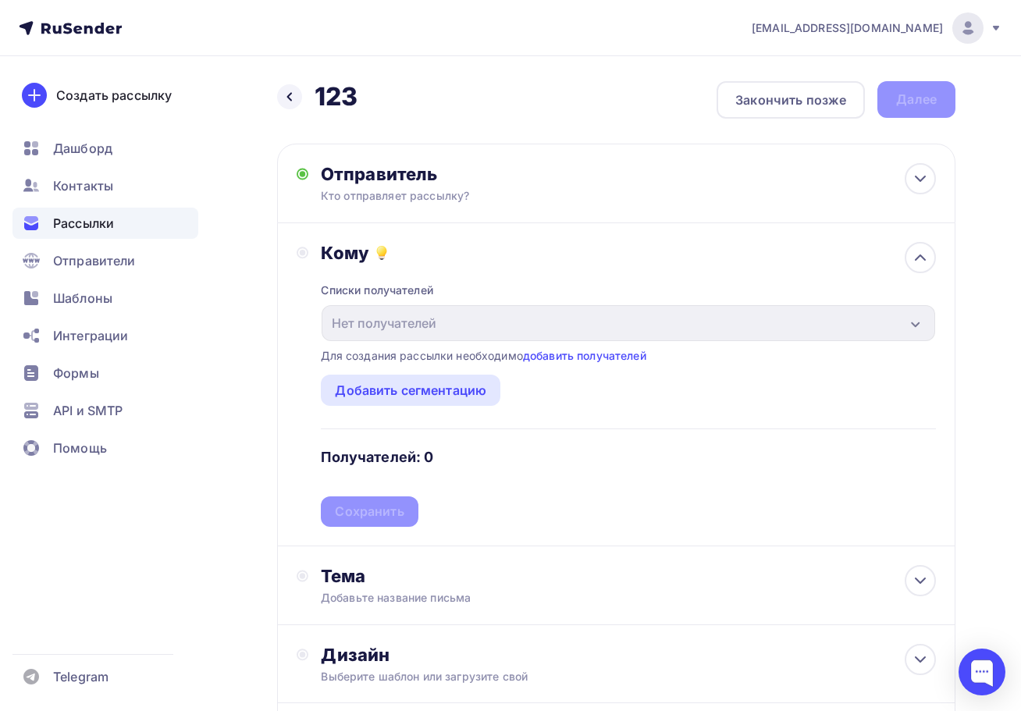
click at [937, 324] on div "Кому Списки получателей Нет получателей Все списки id Добавить список Для созда…" at bounding box center [616, 384] width 678 height 323
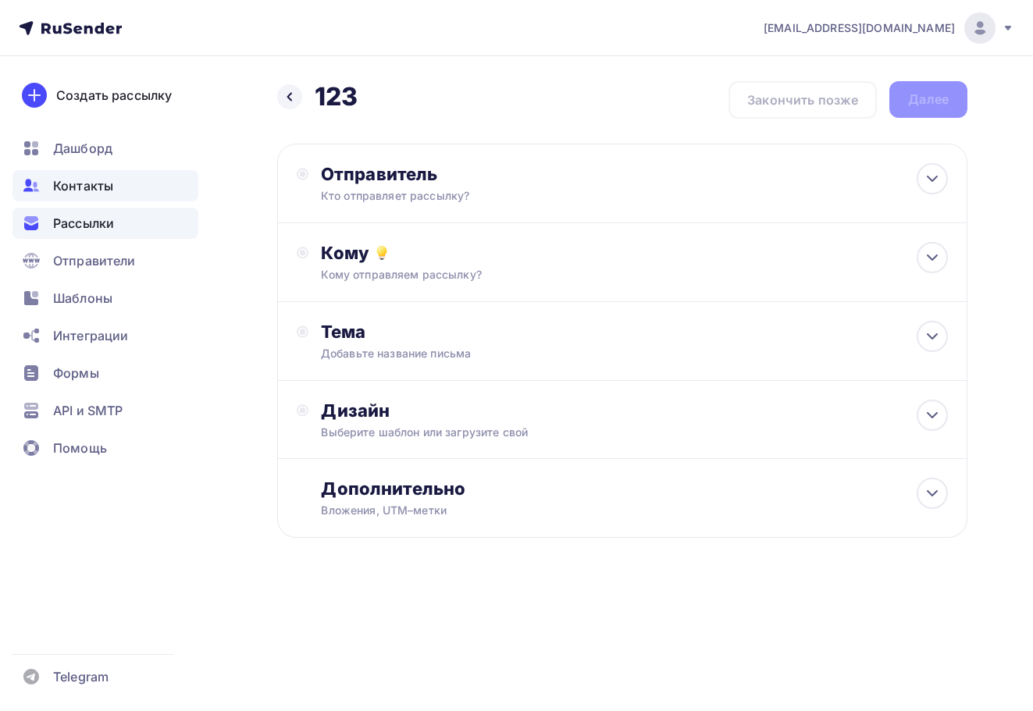
click at [108, 193] on span "Контакты" at bounding box center [83, 185] width 60 height 19
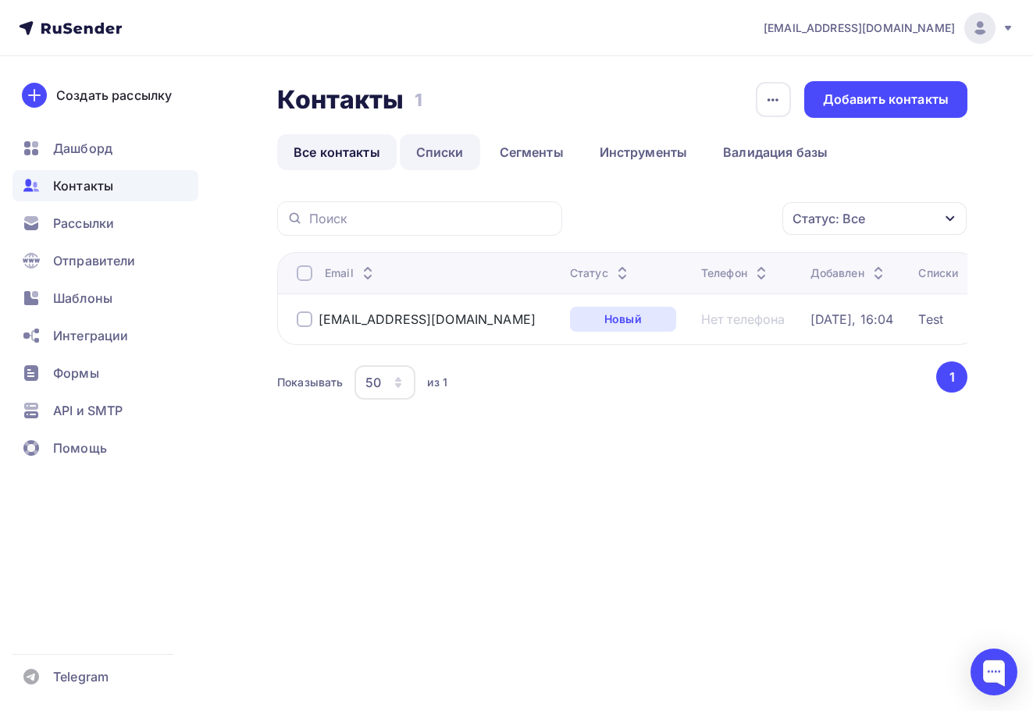
click at [444, 158] on link "Списки" at bounding box center [440, 152] width 80 height 36
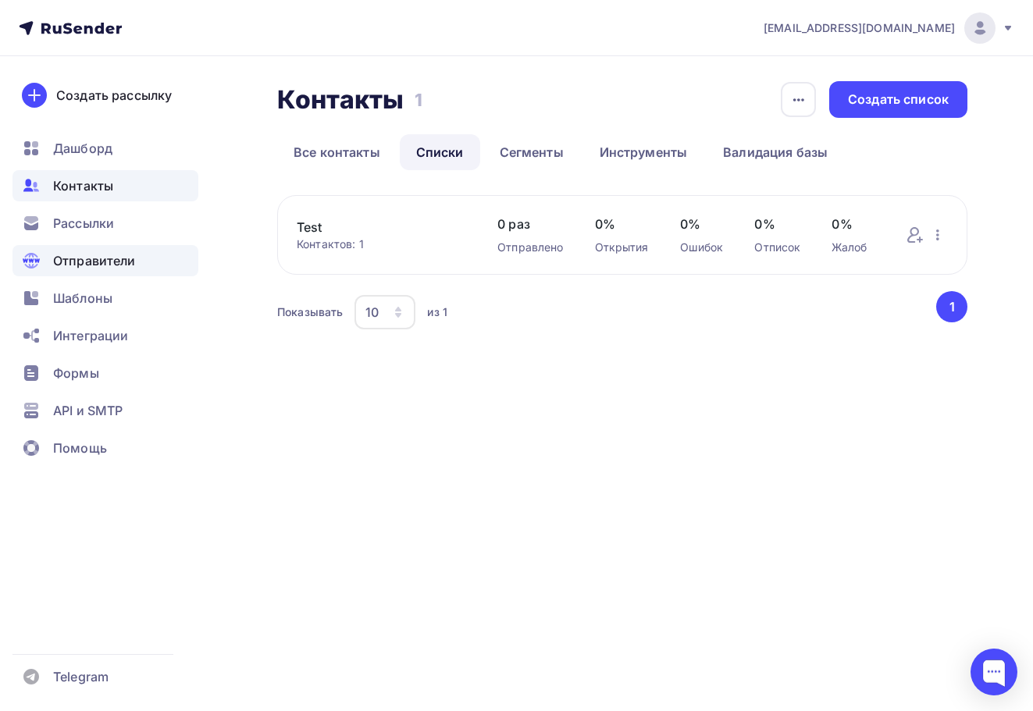
click at [106, 265] on span "Отправители" at bounding box center [94, 260] width 83 height 19
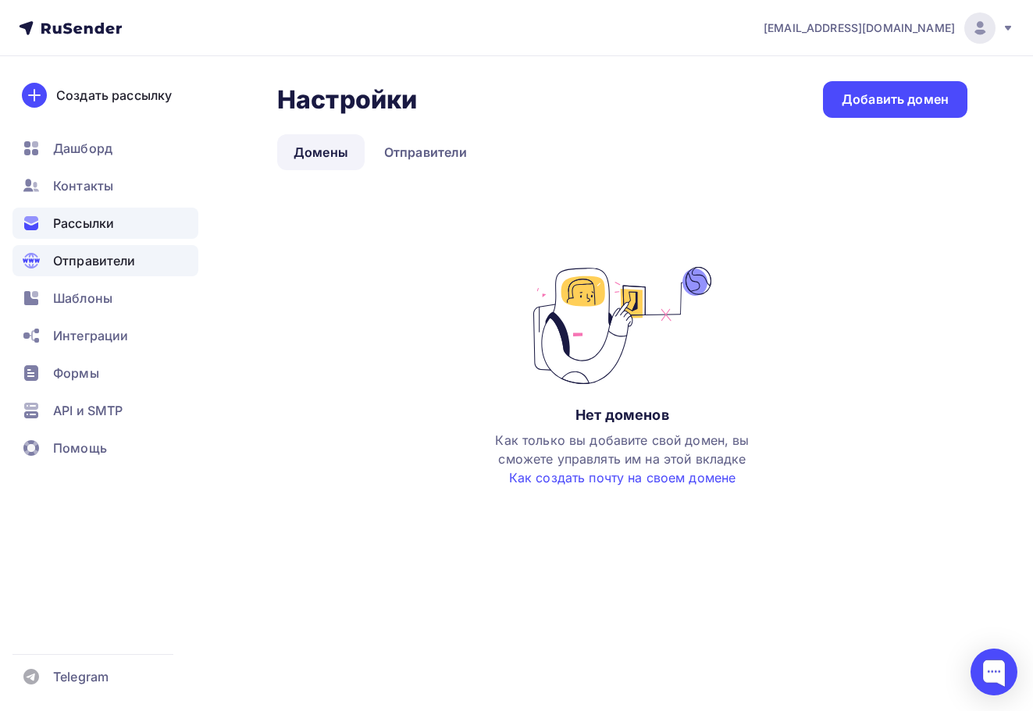
click at [98, 225] on span "Рассылки" at bounding box center [83, 223] width 61 height 19
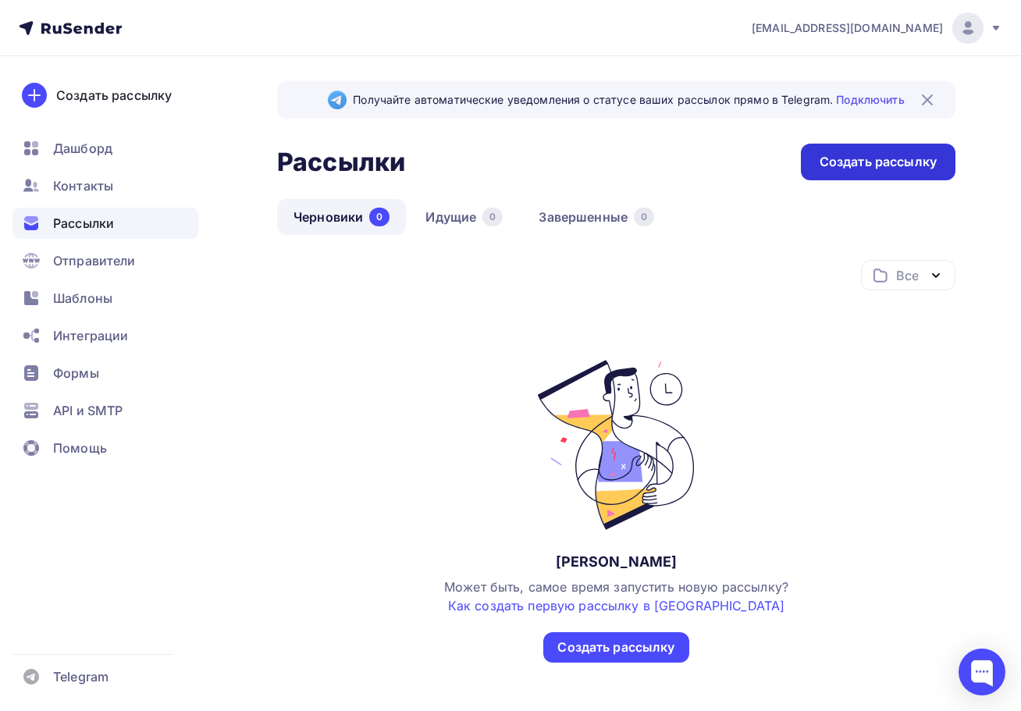
click at [895, 155] on div "Создать рассылку" at bounding box center [878, 162] width 117 height 18
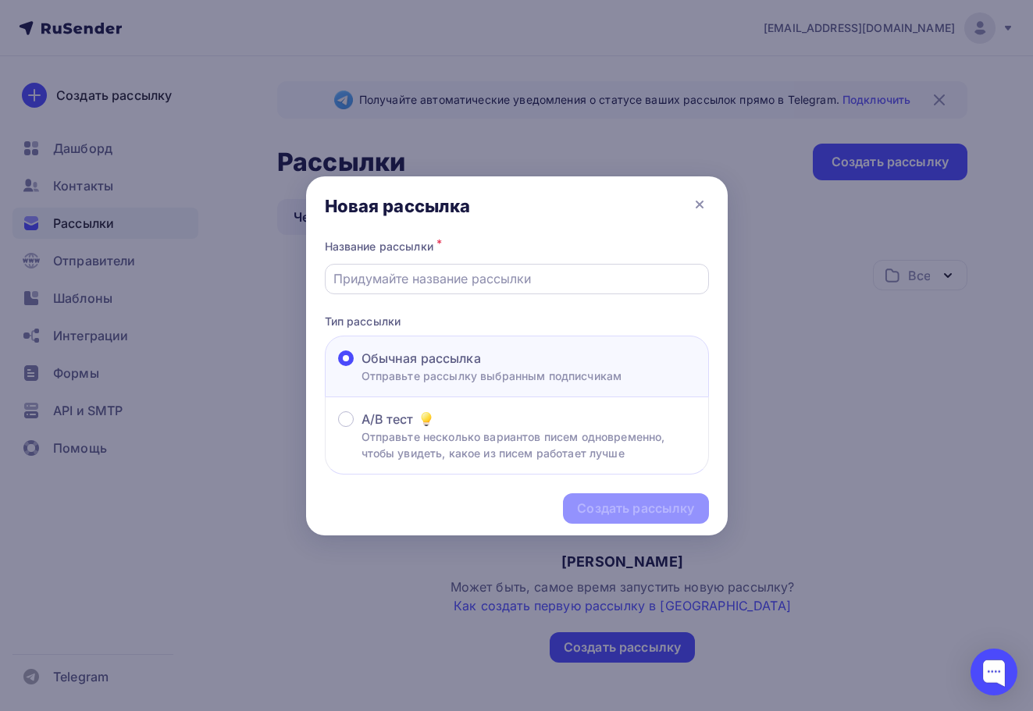
click at [525, 282] on input "text" at bounding box center [516, 278] width 366 height 19
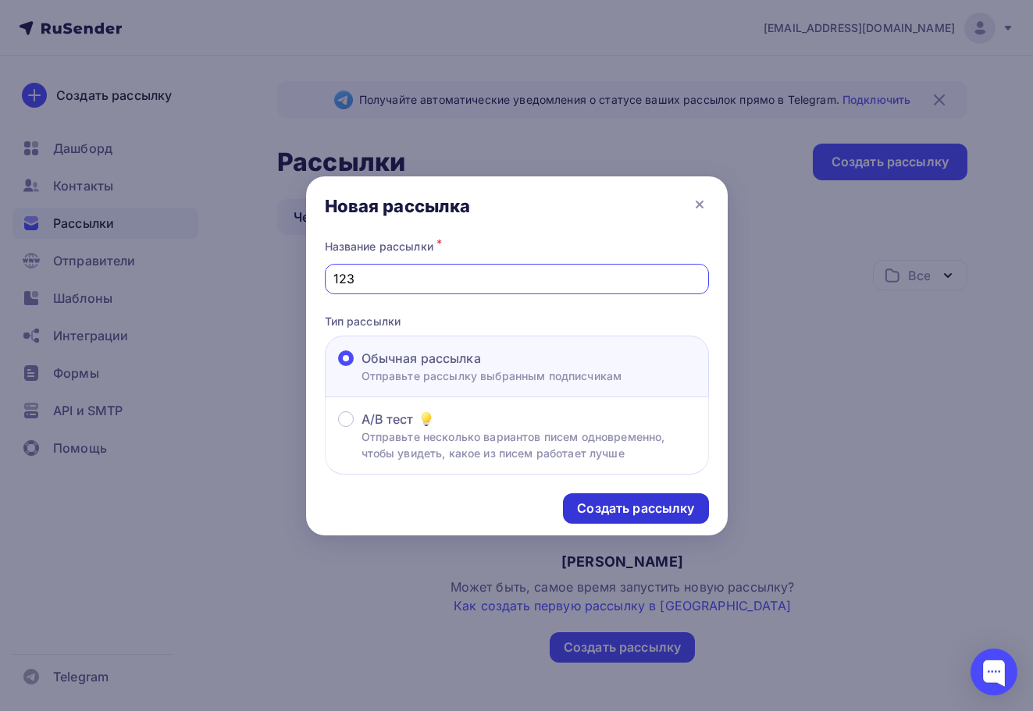
type input "123"
click at [654, 509] on div "Создать рассылку" at bounding box center [635, 509] width 117 height 18
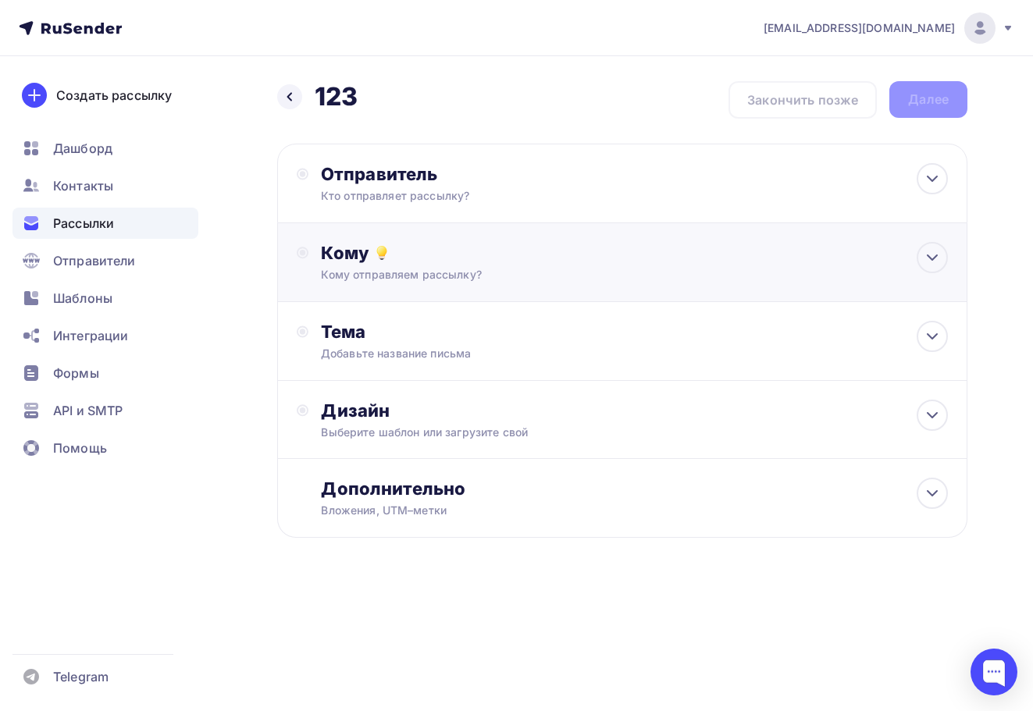
click at [453, 268] on div "Кому отправляем рассылку?" at bounding box center [603, 275] width 564 height 16
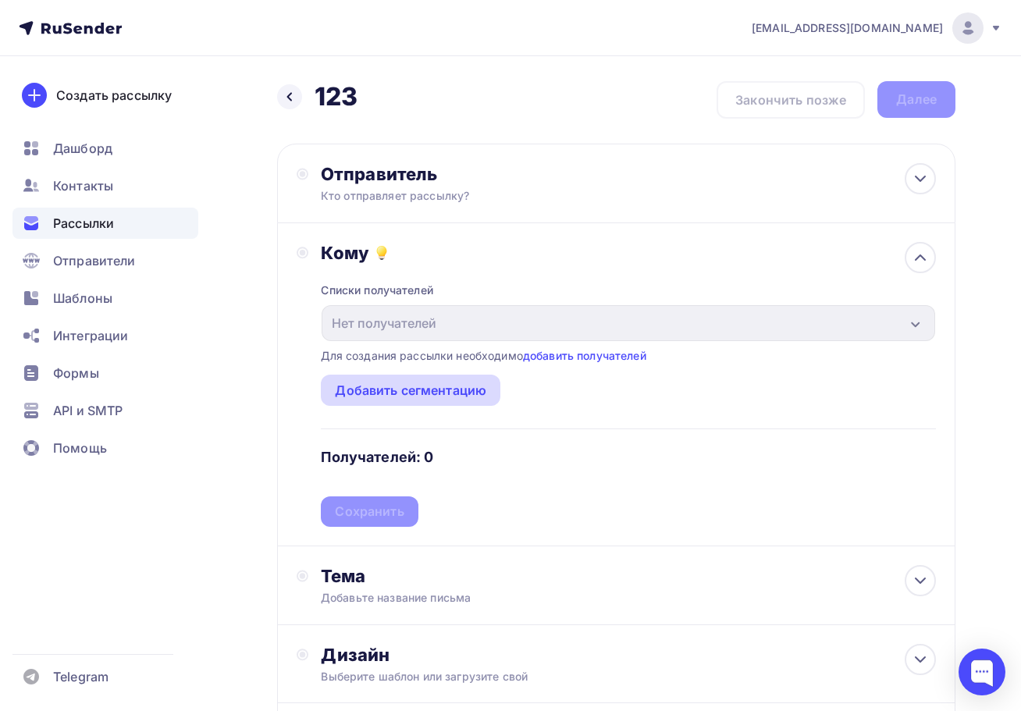
click at [413, 392] on div "Добавить сегментацию" at bounding box center [410, 390] width 151 height 19
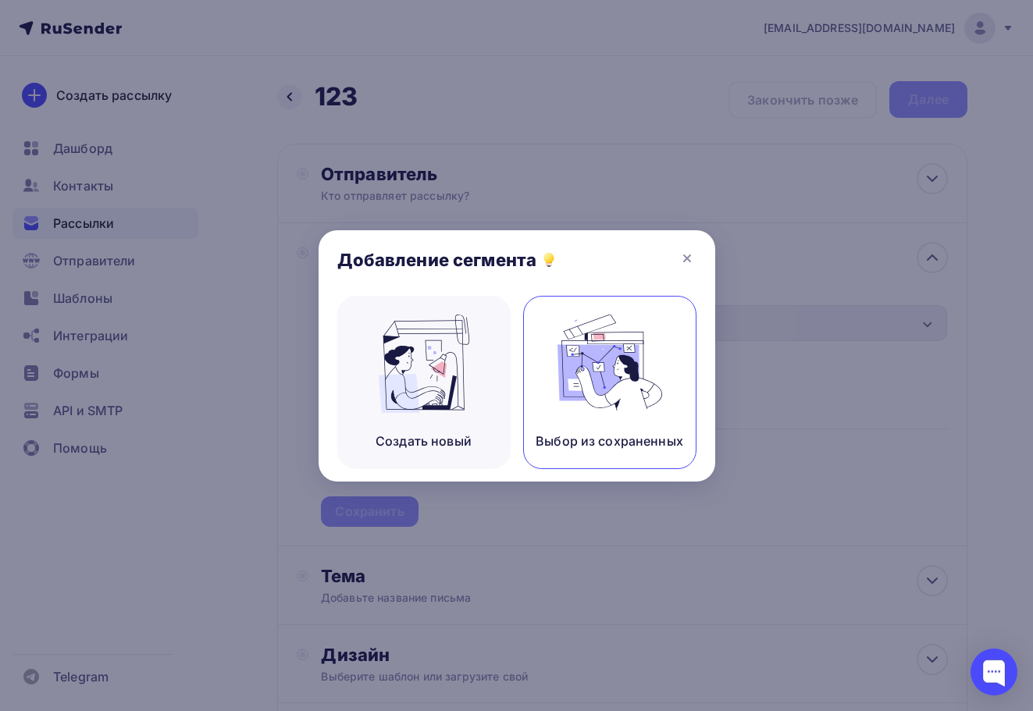
click at [634, 357] on img at bounding box center [609, 364] width 105 height 98
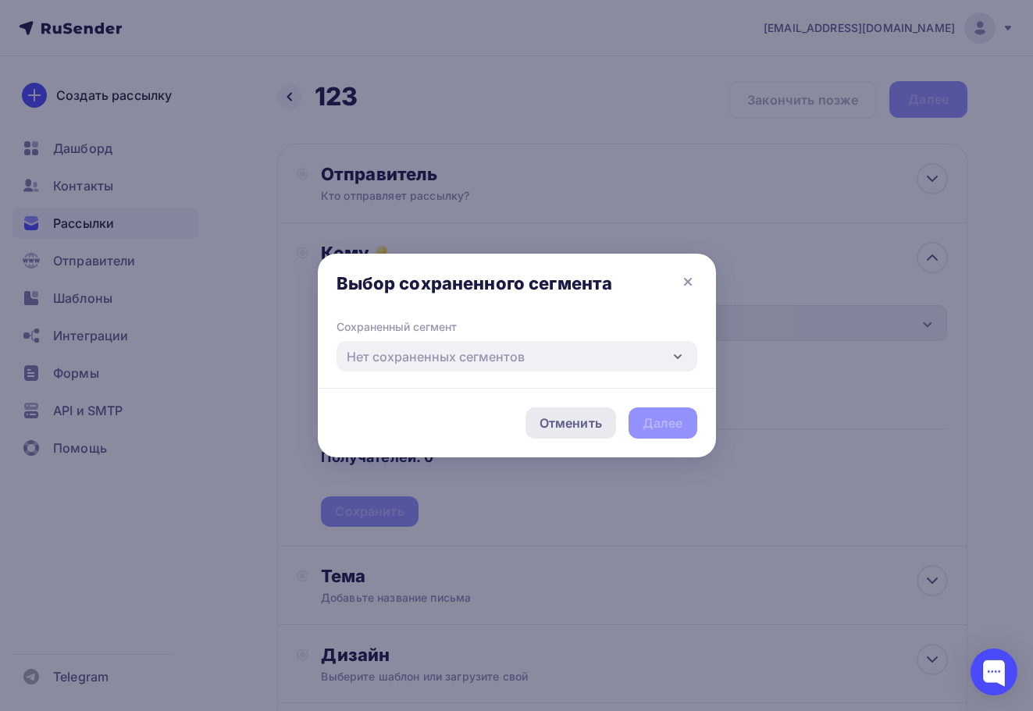
click at [586, 427] on div "Отменить" at bounding box center [571, 423] width 62 height 19
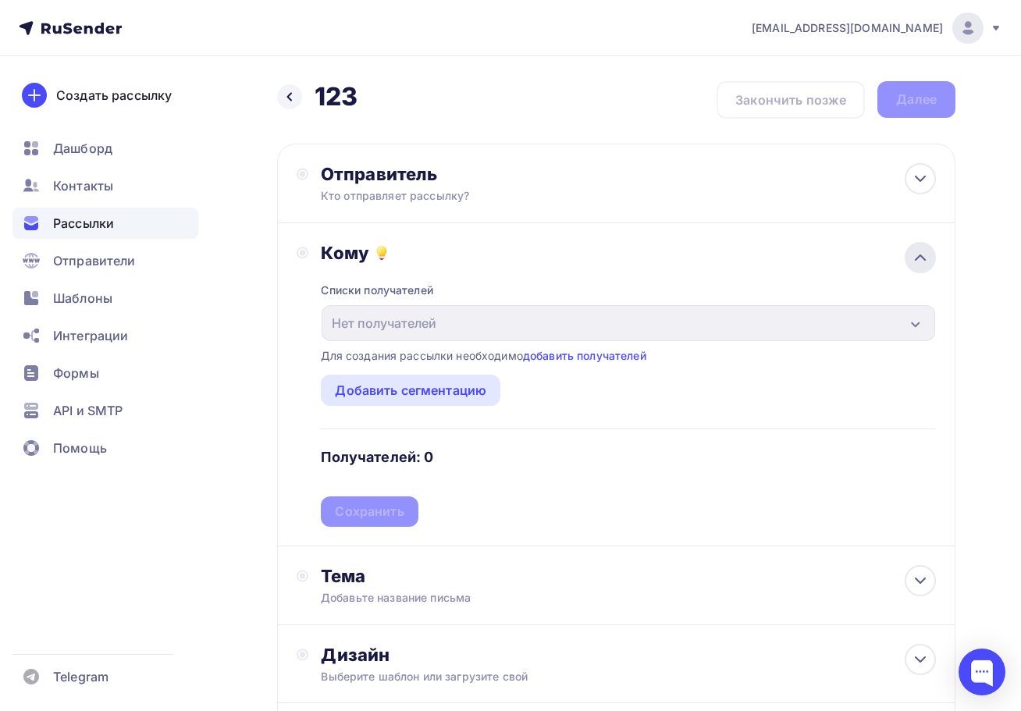
click at [913, 268] on div at bounding box center [920, 257] width 31 height 31
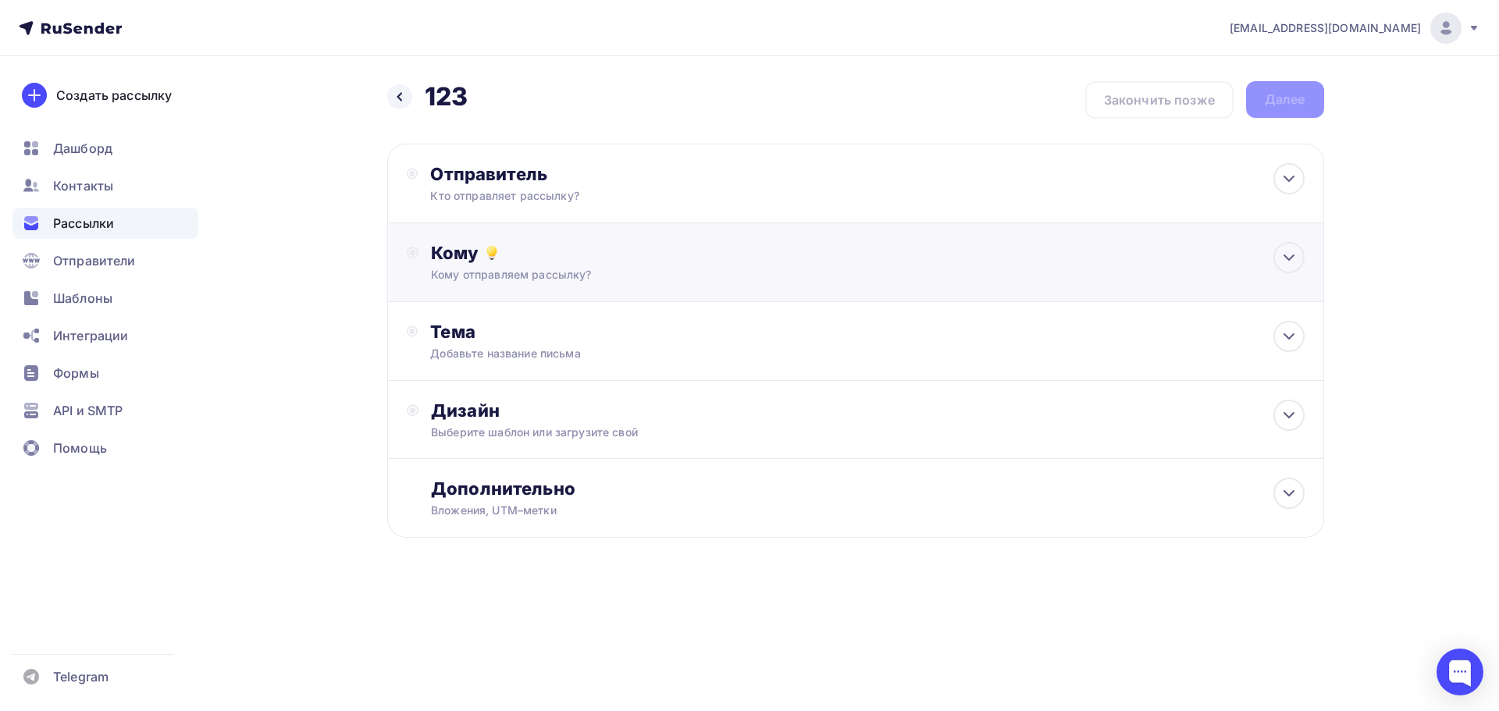
click at [518, 229] on div "Кому Кому отправляем рассылку? Списки получателей Нет получателей Все списки id…" at bounding box center [855, 262] width 937 height 79
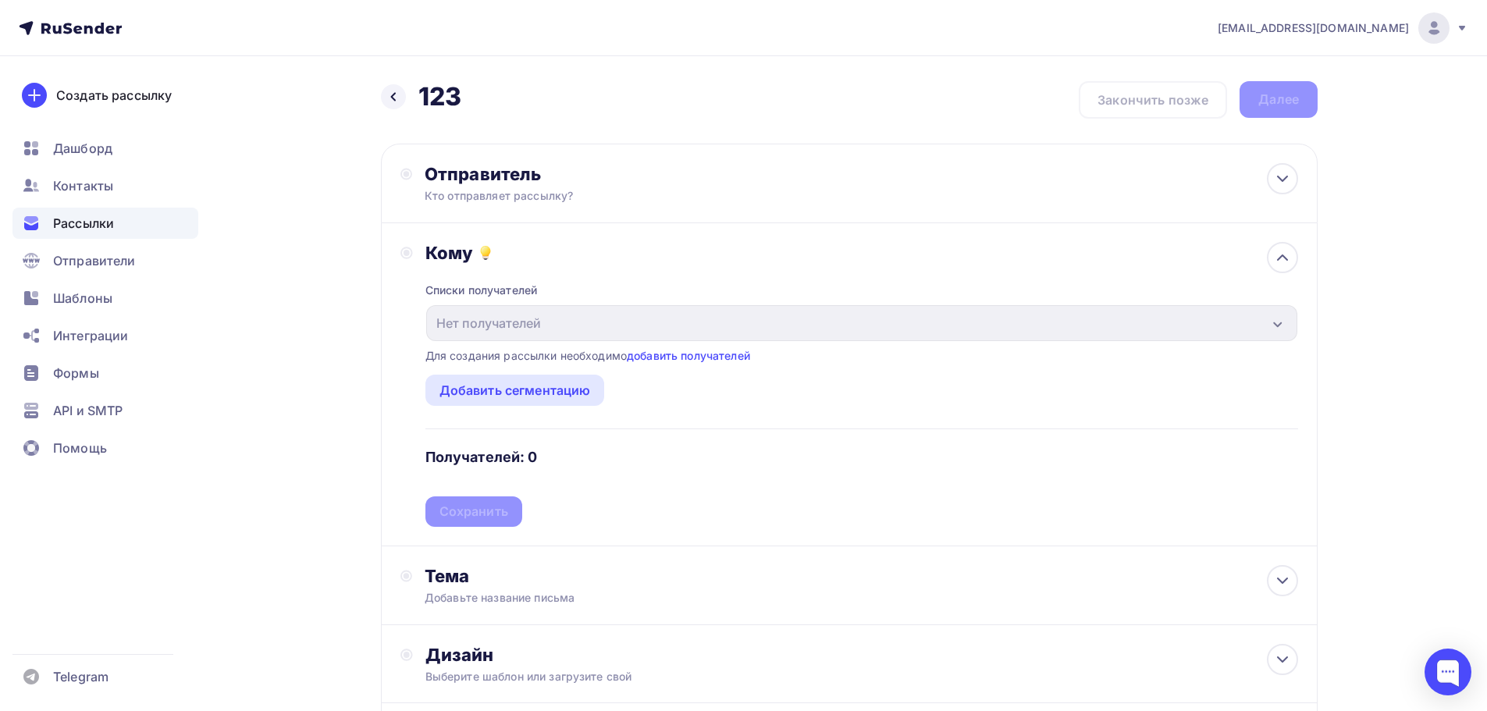
click at [351, 339] on div "Назад 123 123 Закончить позже Далее Отправитель Кто отправляет рассылку? Email …" at bounding box center [744, 469] width 1280 height 827
click at [597, 244] on div "Кому" at bounding box center [862, 253] width 873 height 22
click at [412, 259] on div "Кому Списки получателей Нет получателей Все списки id Добавить список Для созда…" at bounding box center [850, 384] width 898 height 285
click at [1032, 239] on div "Кому Списки получателей Нет получателей Все списки id Добавить список Для созда…" at bounding box center [849, 384] width 937 height 323
click at [1032, 266] on icon at bounding box center [1282, 257] width 19 height 19
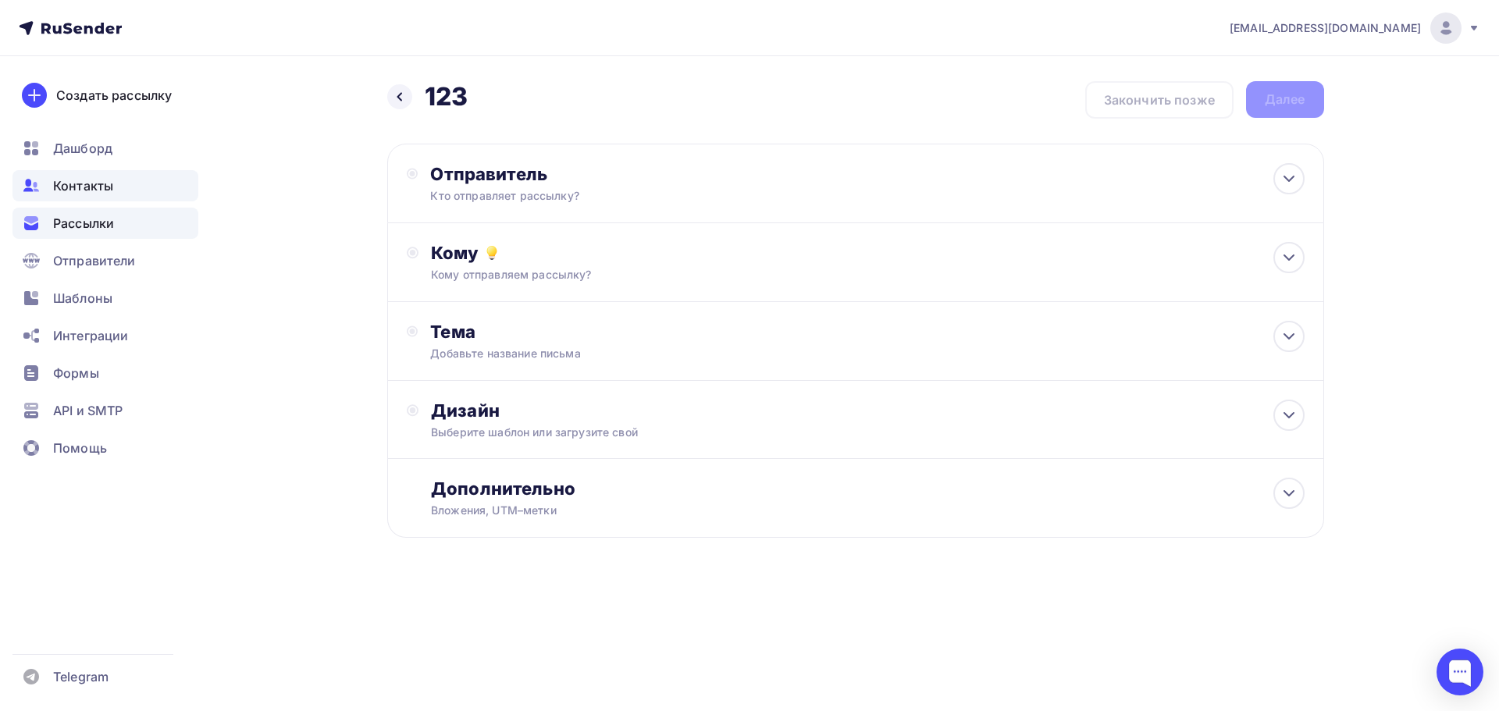
drag, startPoint x: 40, startPoint y: 187, endPoint x: 89, endPoint y: 179, distance: 49.8
click at [528, 270] on div "Кому отправляем рассылку?" at bounding box center [824, 275] width 786 height 16
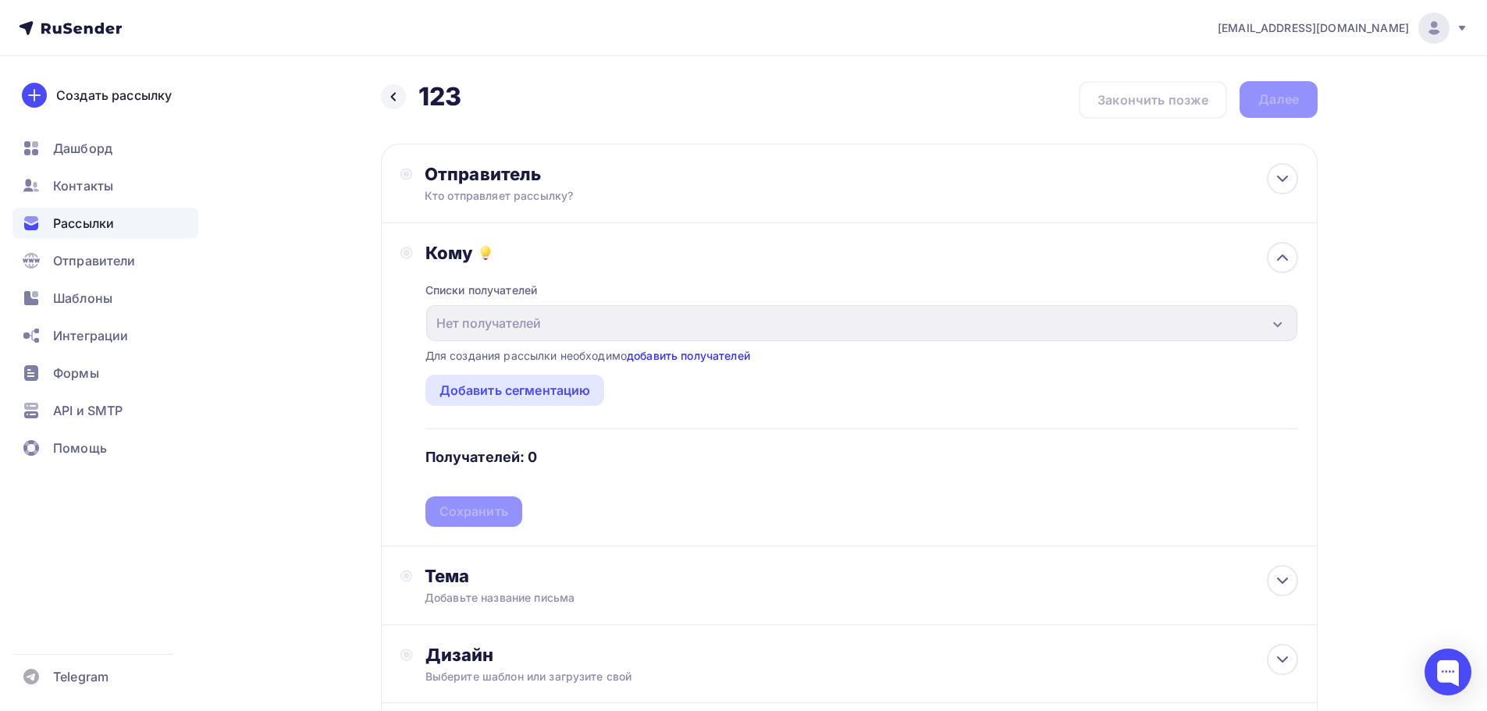
click at [671, 355] on link "добавить получателей" at bounding box center [688, 355] width 123 height 13
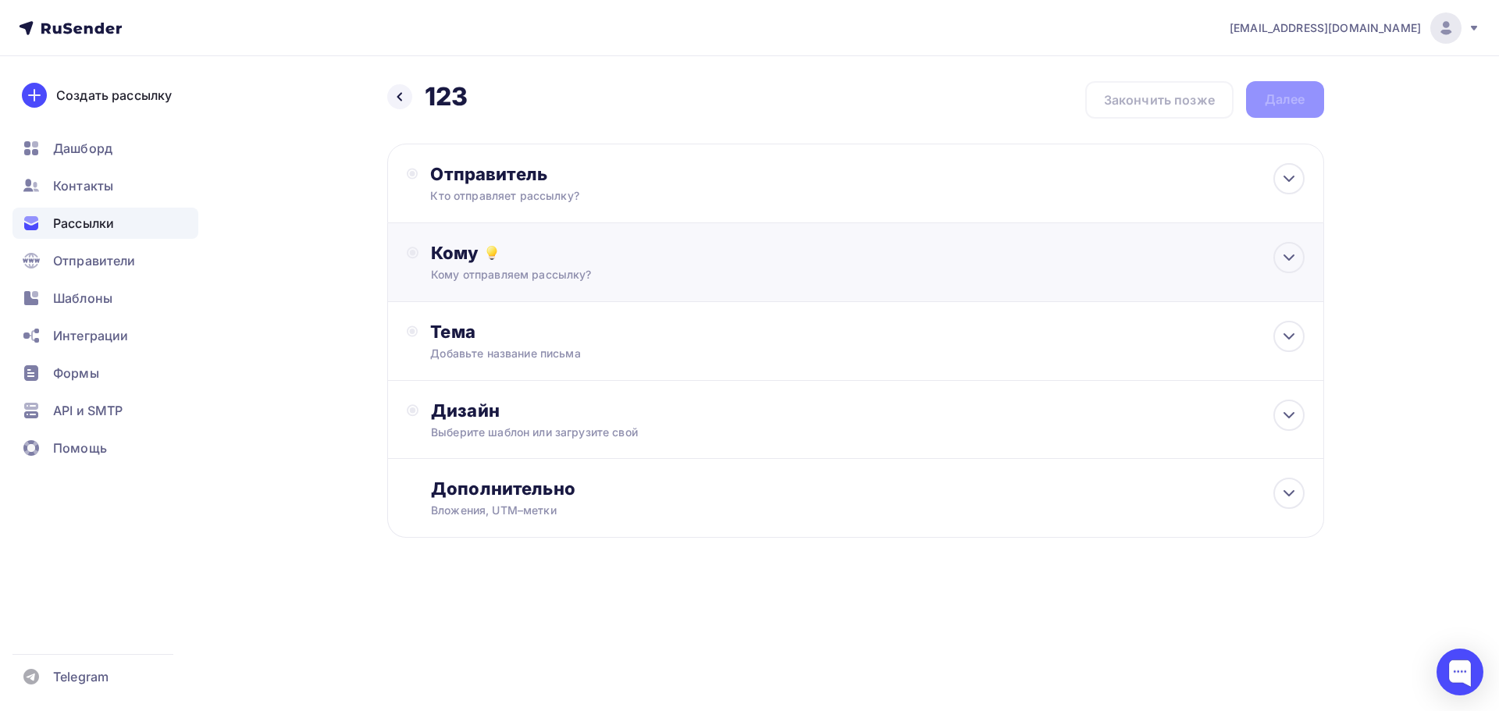
click at [522, 271] on div "Кому отправляем рассылку?" at bounding box center [824, 275] width 786 height 16
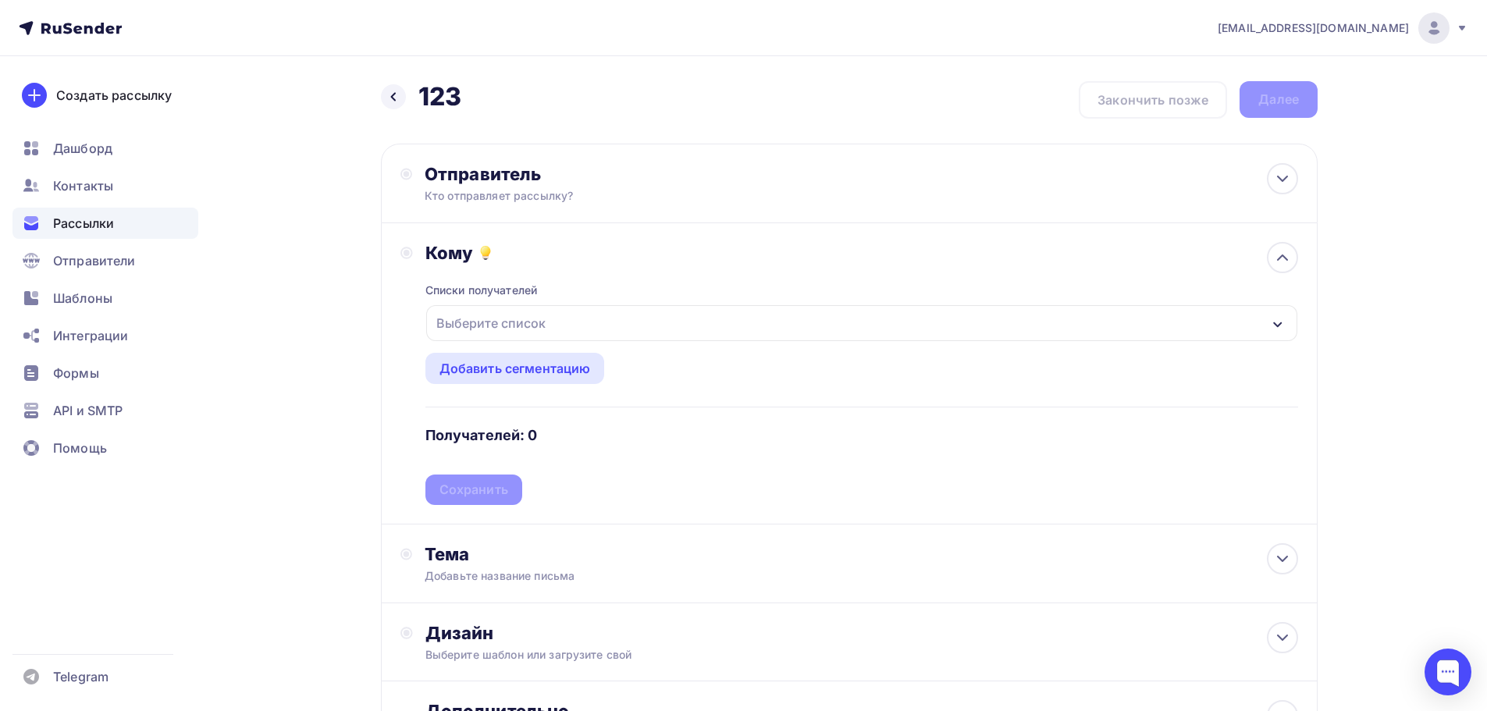
click at [541, 319] on div "Выберите список" at bounding box center [491, 323] width 122 height 28
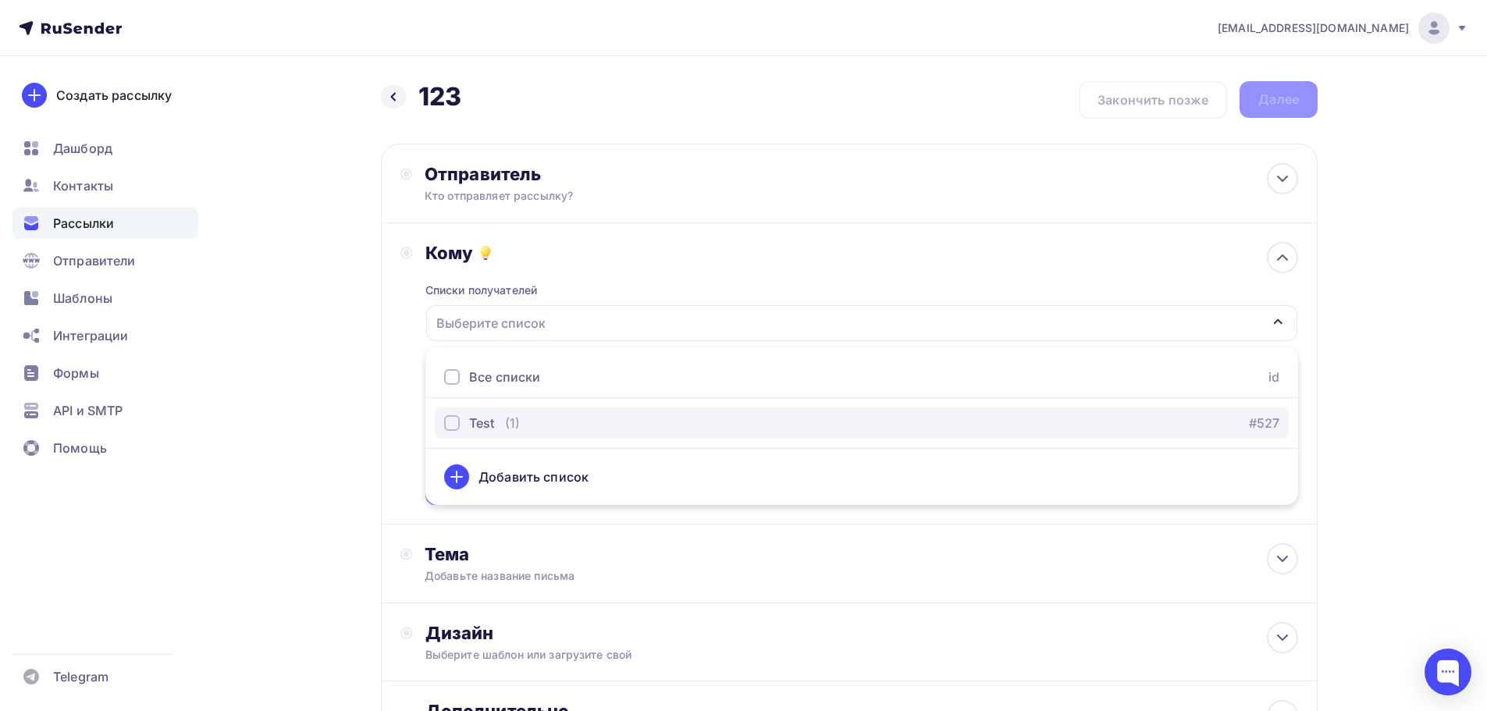
click at [530, 429] on div "Test (1) #527" at bounding box center [861, 423] width 835 height 19
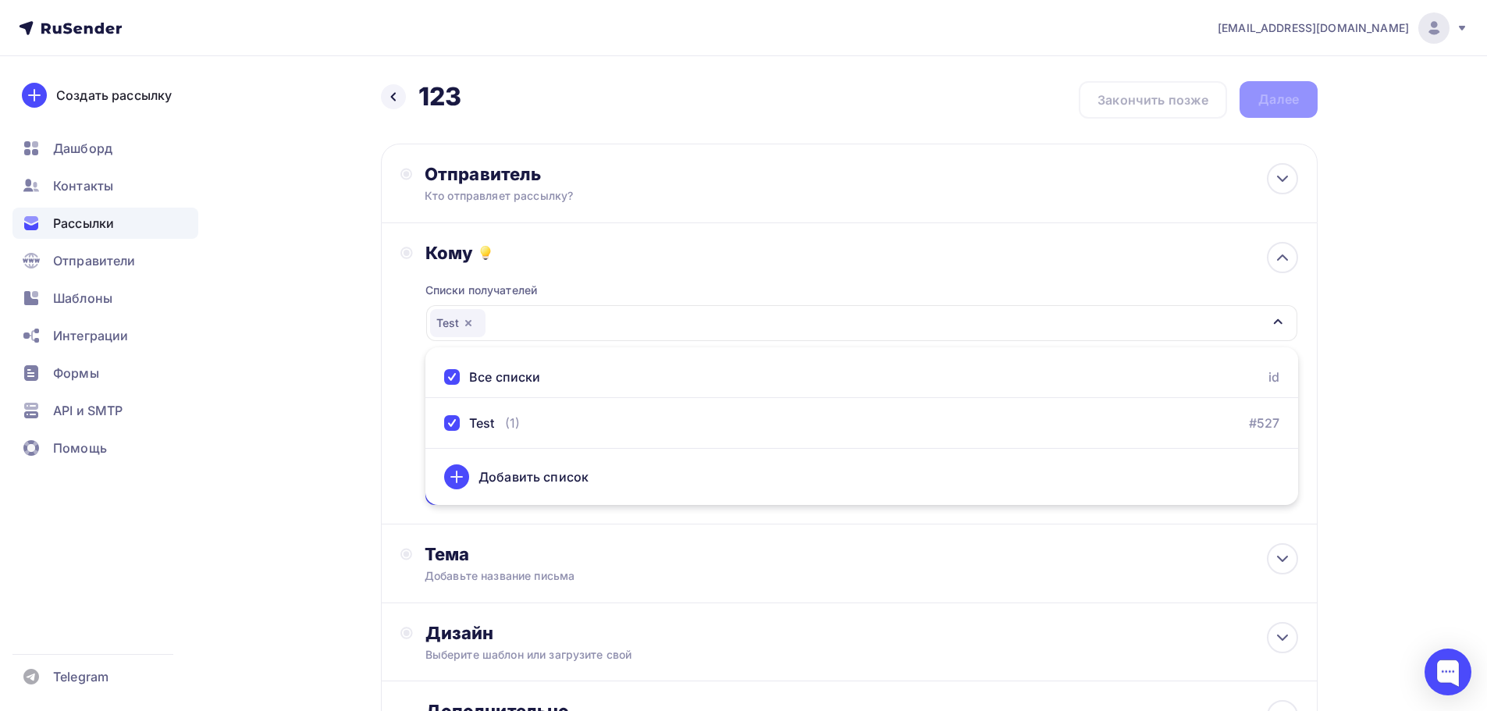
drag, startPoint x: 315, startPoint y: 262, endPoint x: 330, endPoint y: 261, distance: 15.6
click at [316, 262] on div "Назад 123 123 Закончить позже Далее Отправитель Кто отправляет рассылку? Email …" at bounding box center [744, 458] width 1280 height 805
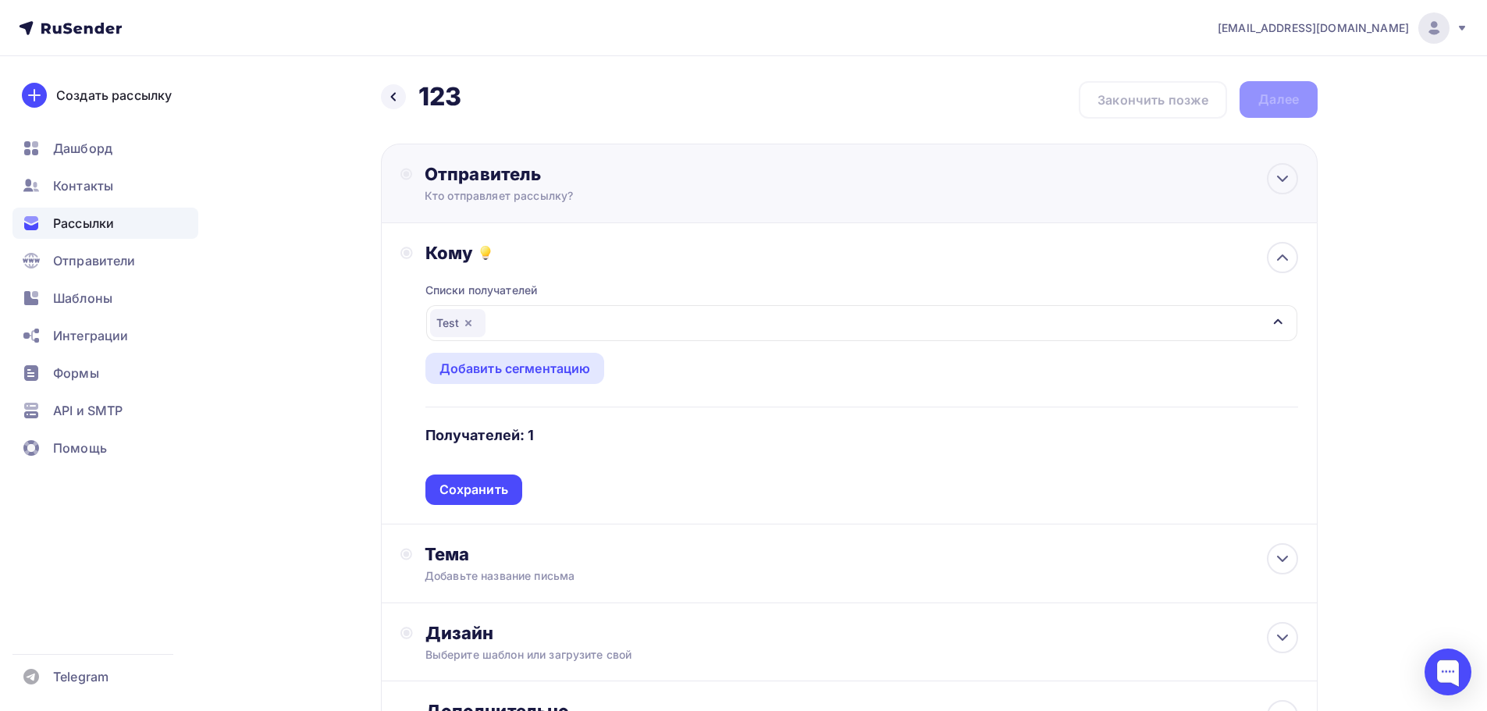
click at [499, 208] on div "Отправитель Кто отправляет рассылку? Email * likhotin@mx.aakaak.ru likhotin@mx.…" at bounding box center [849, 184] width 937 height 80
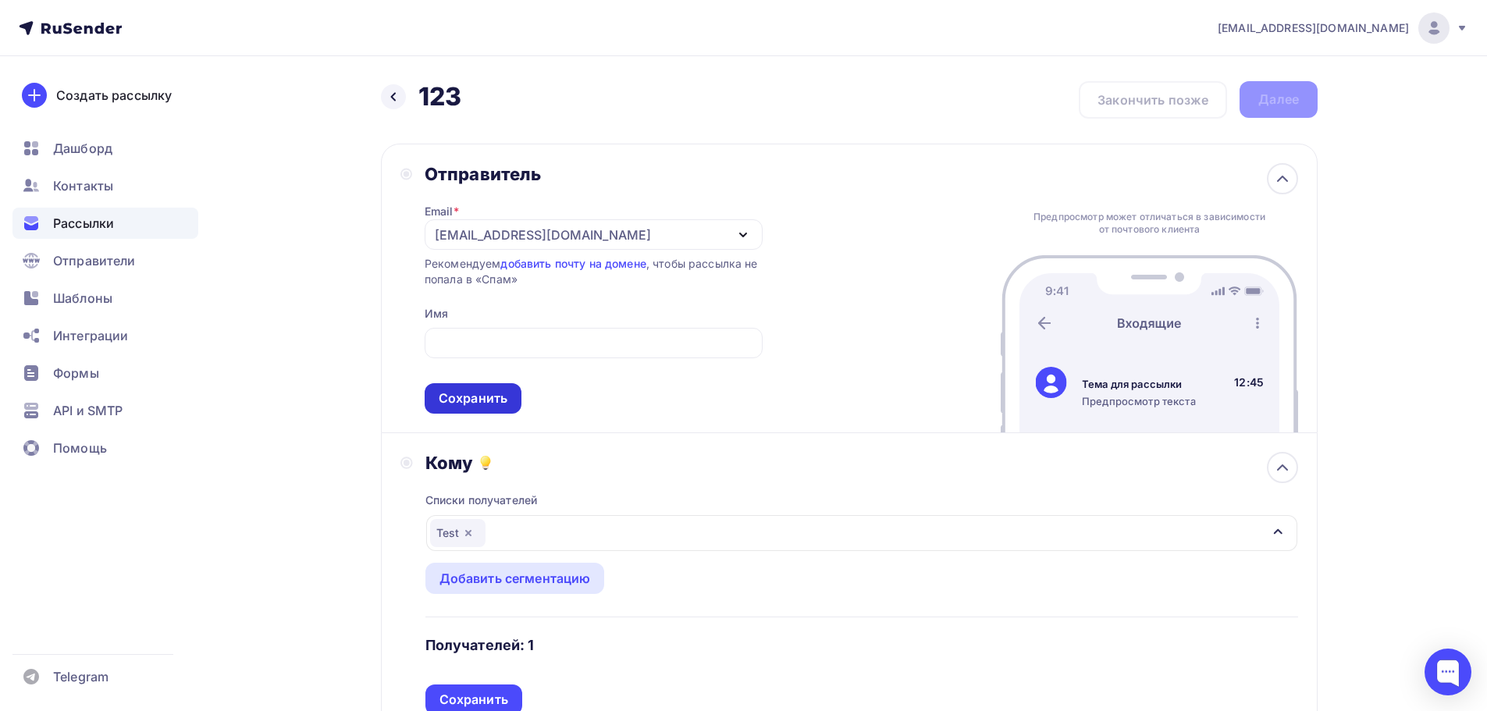
click at [468, 408] on div "Сохранить" at bounding box center [473, 398] width 97 height 30
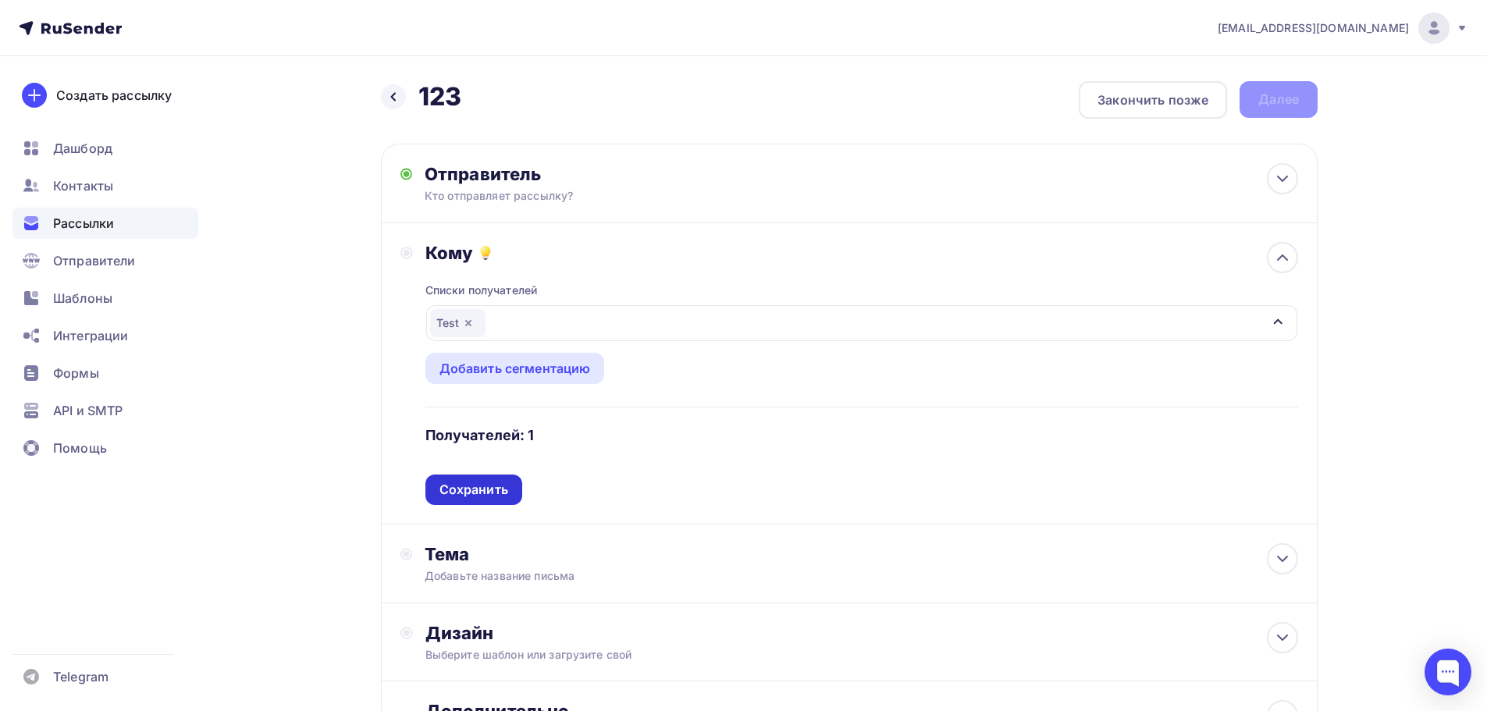
click at [489, 489] on div "Сохранить" at bounding box center [474, 490] width 69 height 18
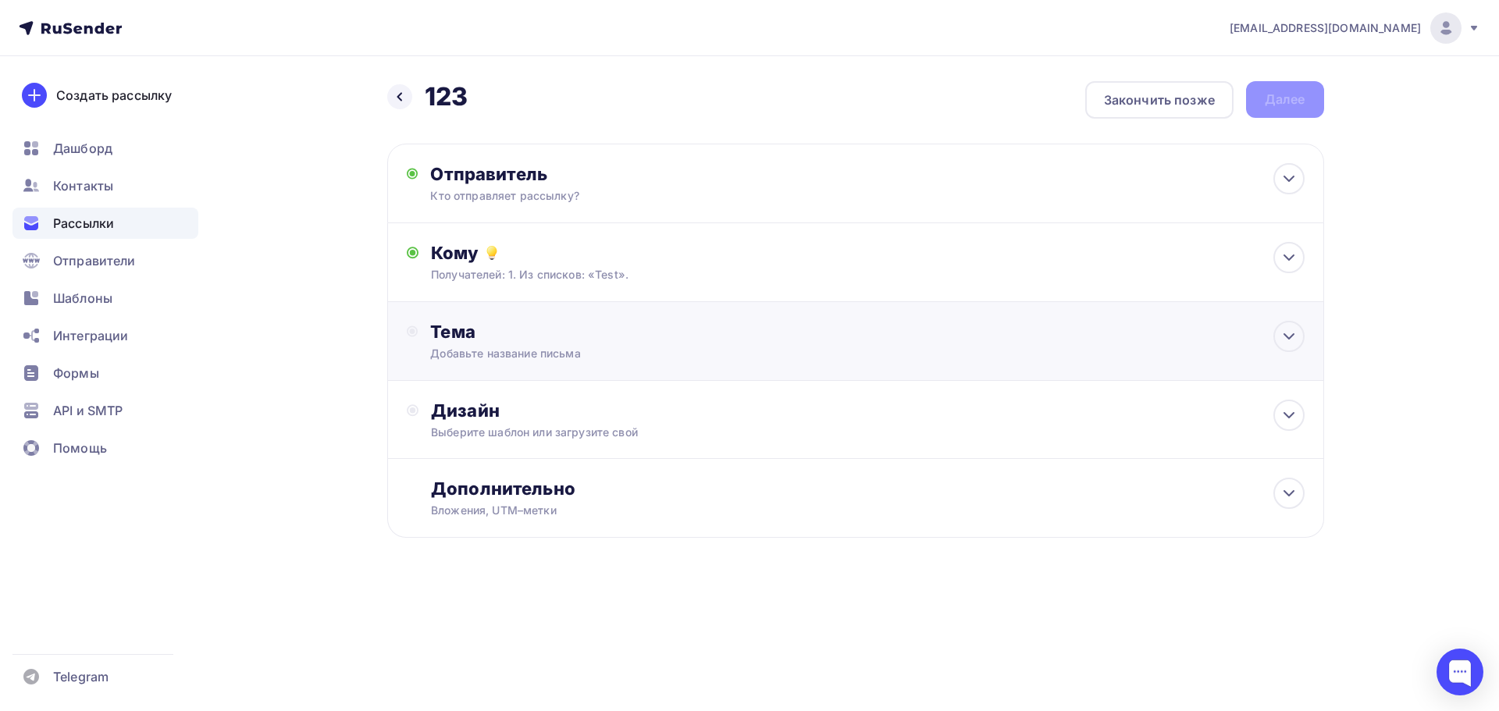
click at [500, 353] on div "Добавьте название письма" at bounding box center [569, 354] width 278 height 16
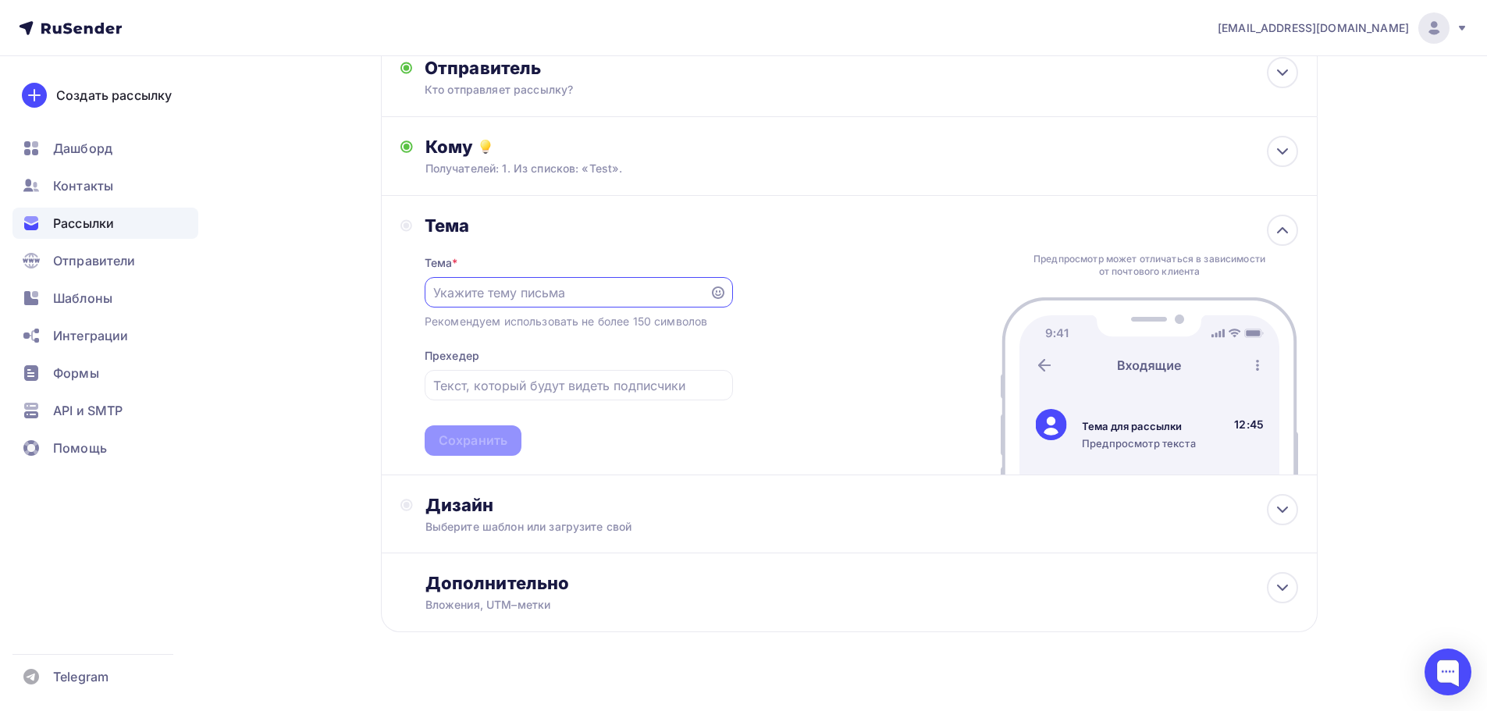
scroll to position [128, 0]
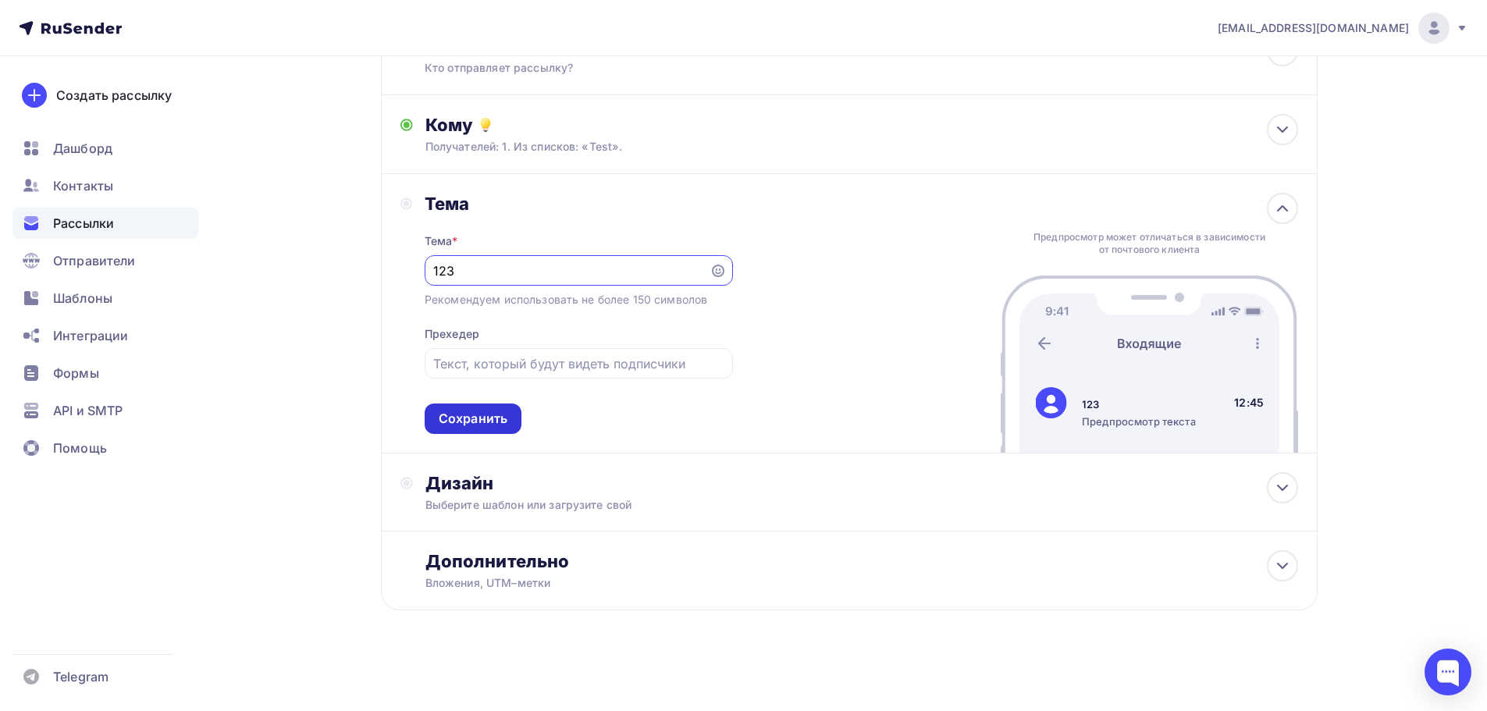
type input "123"
click at [470, 422] on div "Сохранить" at bounding box center [473, 419] width 69 height 18
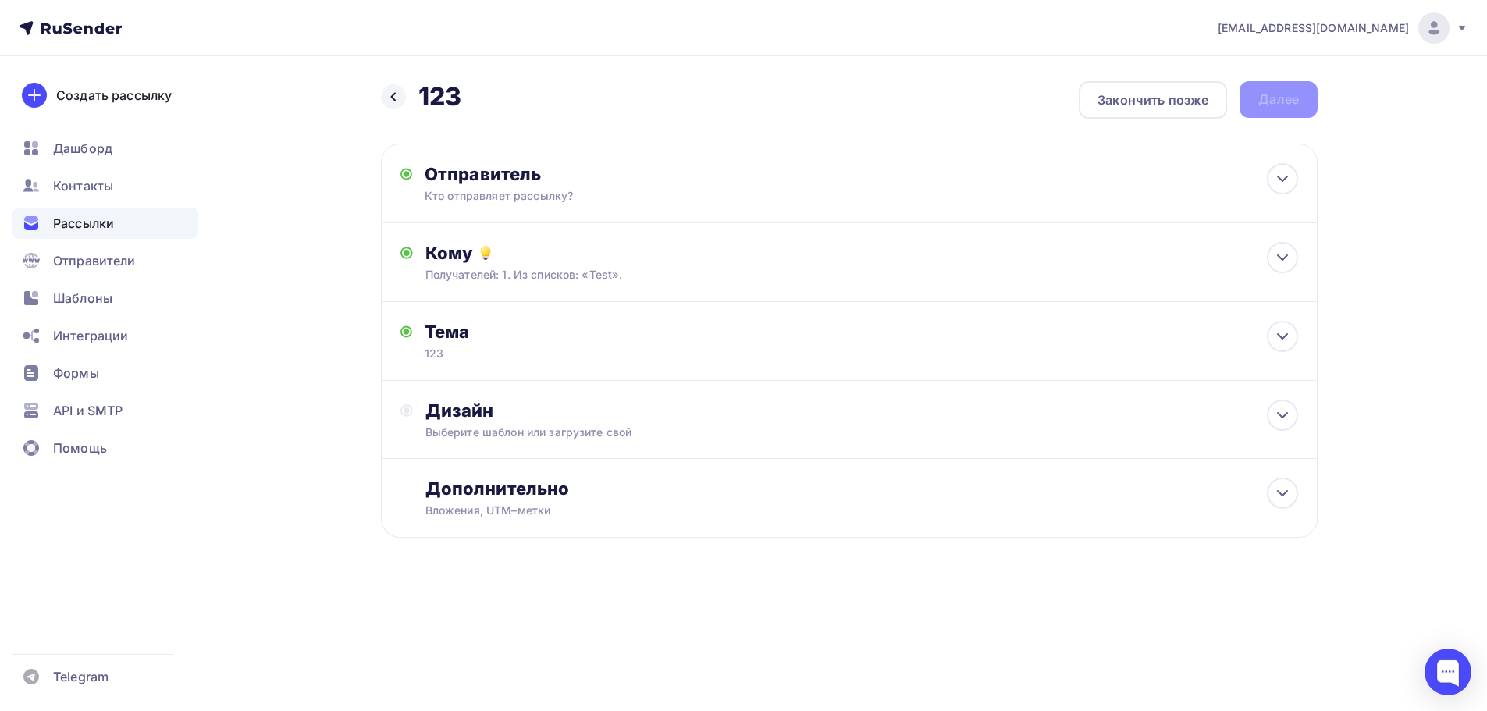
scroll to position [0, 0]
click at [474, 441] on div "Дизайн Выберите шаблон или загрузите свой" at bounding box center [856, 429] width 898 height 59
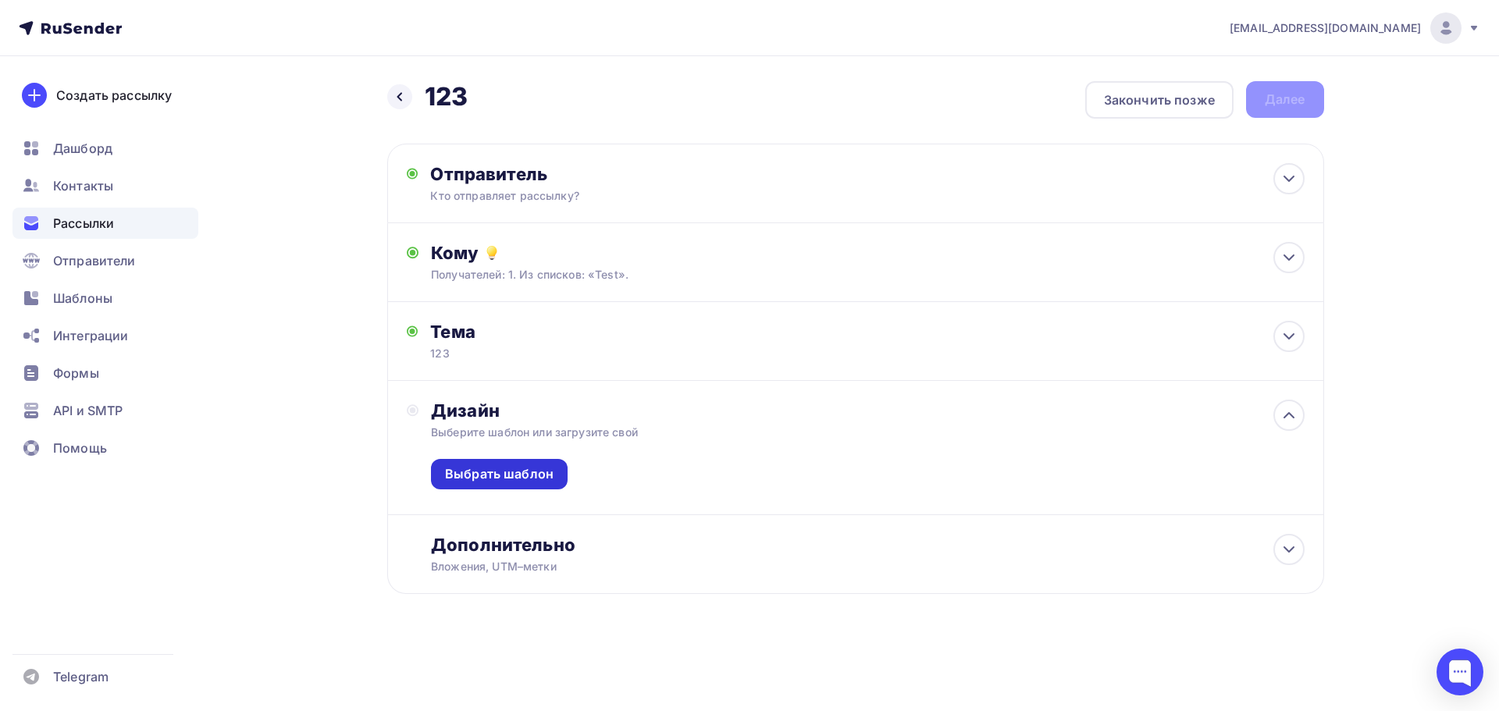
click at [475, 470] on div "Выбрать шаблон" at bounding box center [499, 474] width 109 height 18
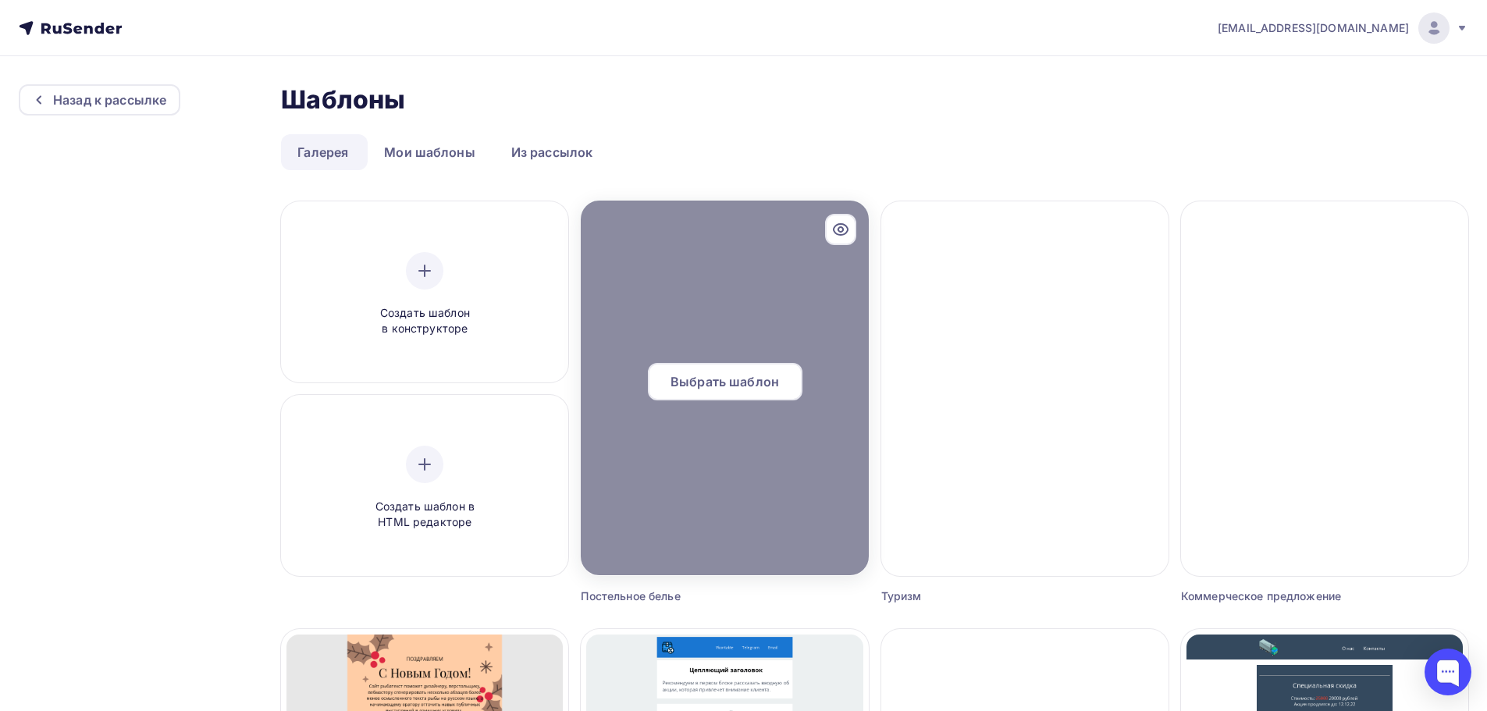
click at [755, 379] on span "Выбрать шаблон" at bounding box center [725, 381] width 109 height 19
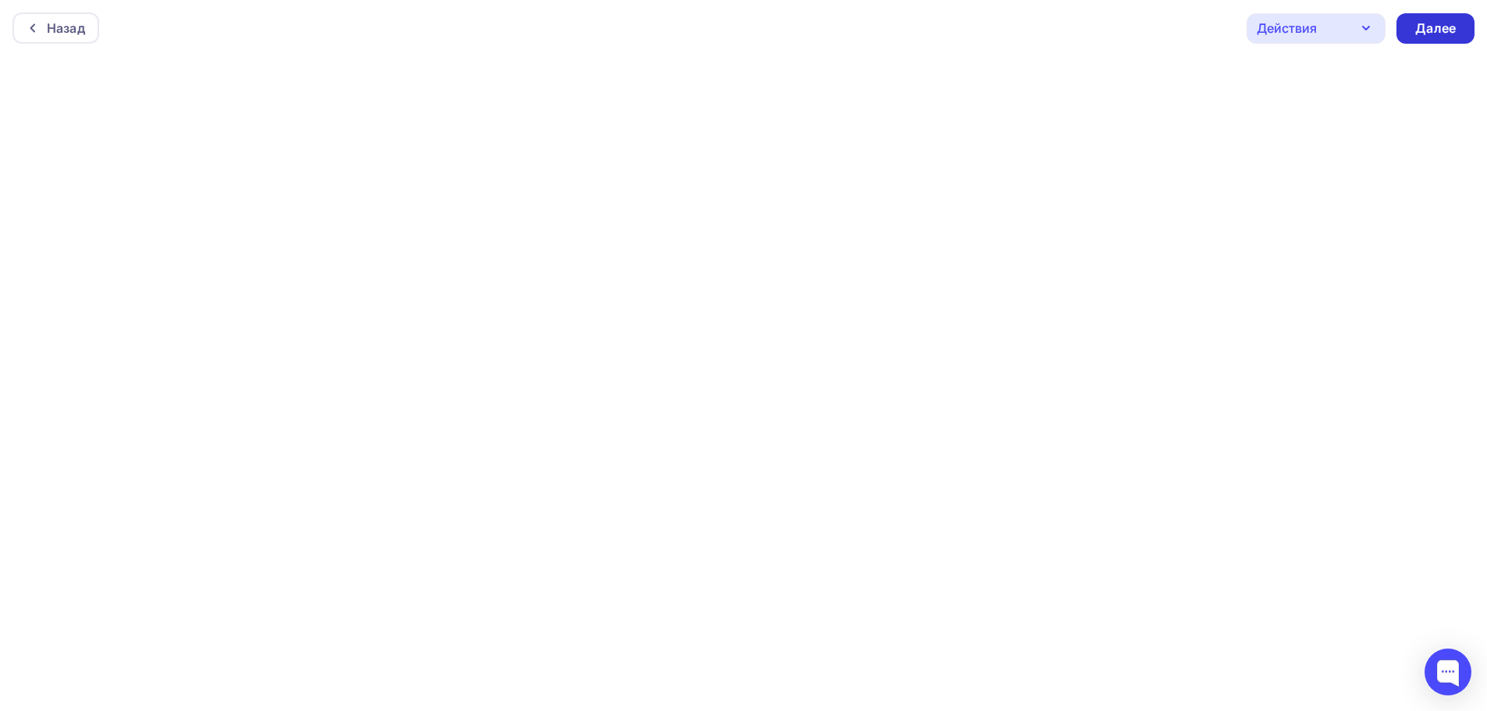
click at [1032, 32] on div "Далее" at bounding box center [1436, 29] width 41 height 18
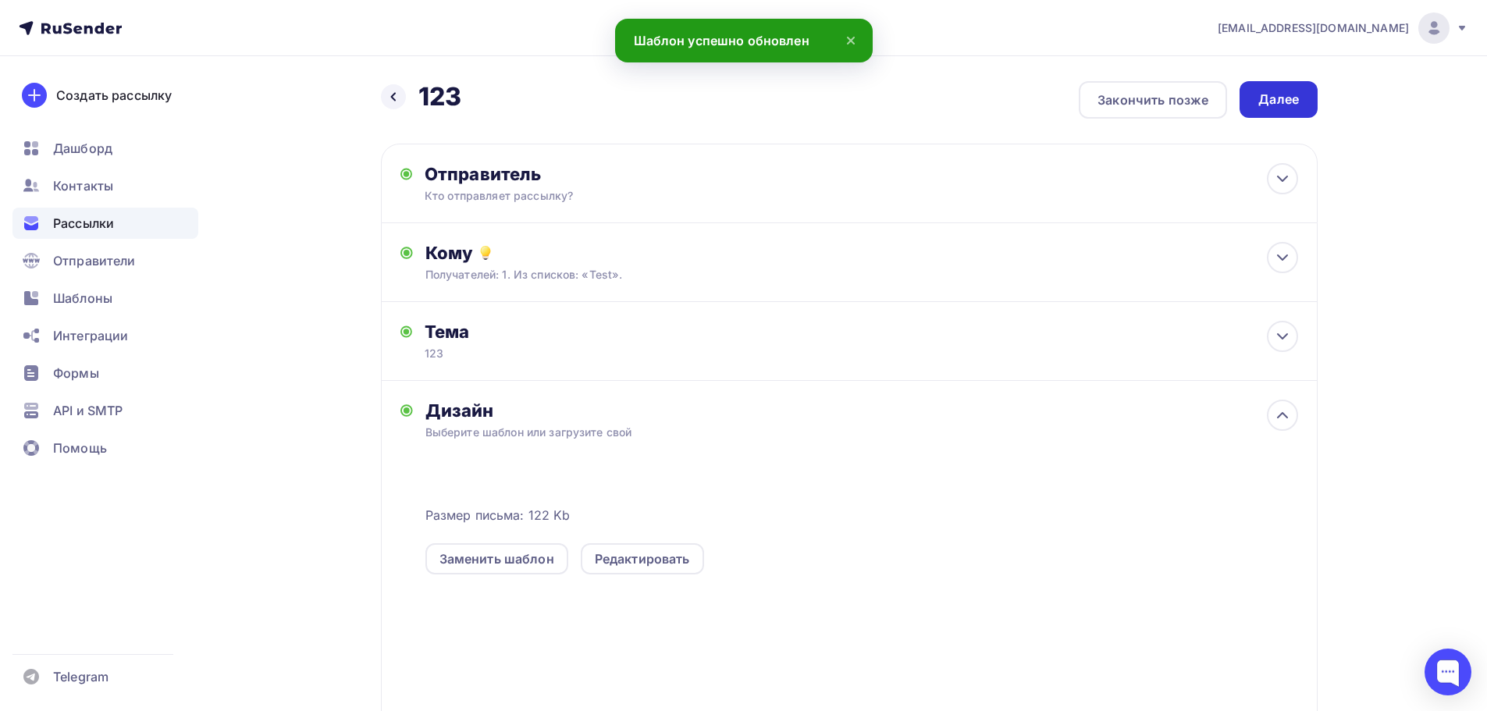
click at [1032, 104] on div "Далее" at bounding box center [1279, 100] width 41 height 18
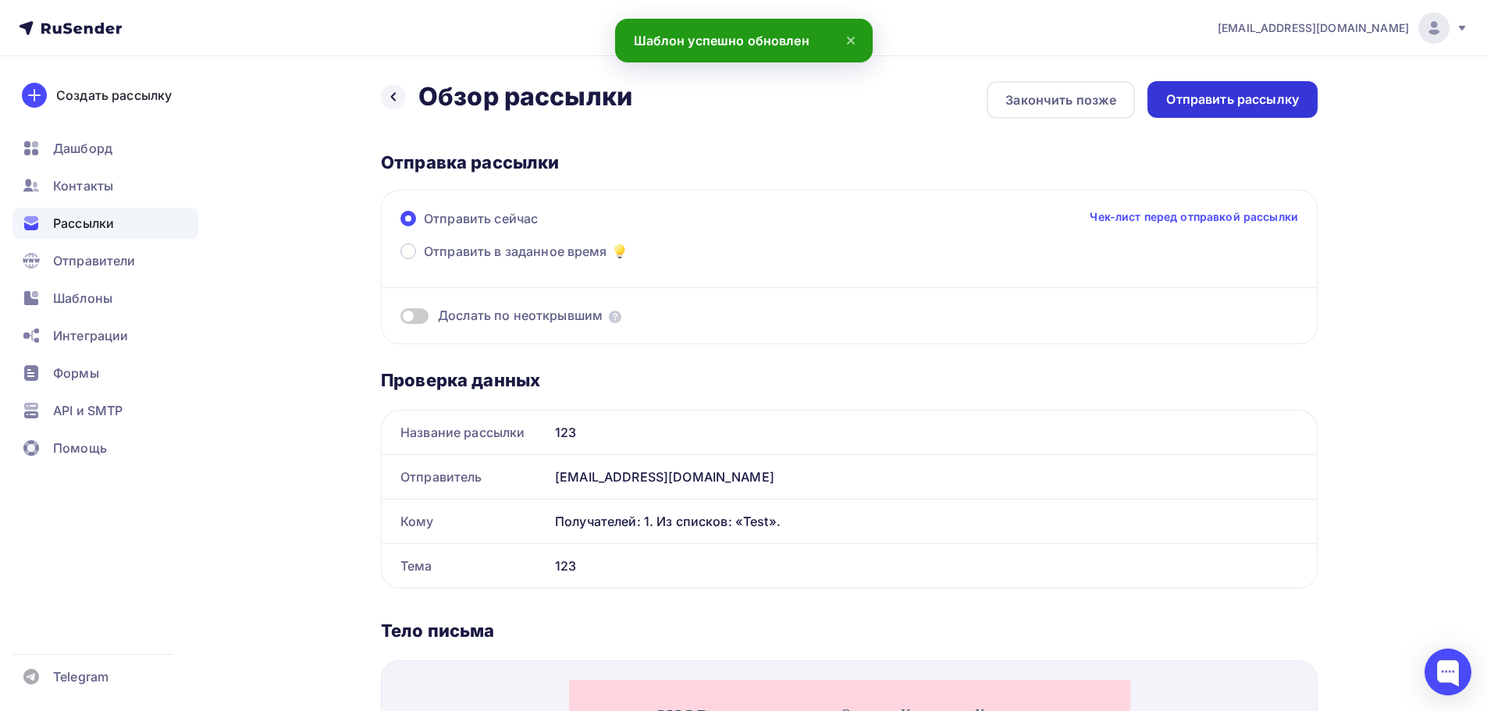
click at [1032, 104] on div "Отправить рассылку" at bounding box center [1232, 100] width 133 height 18
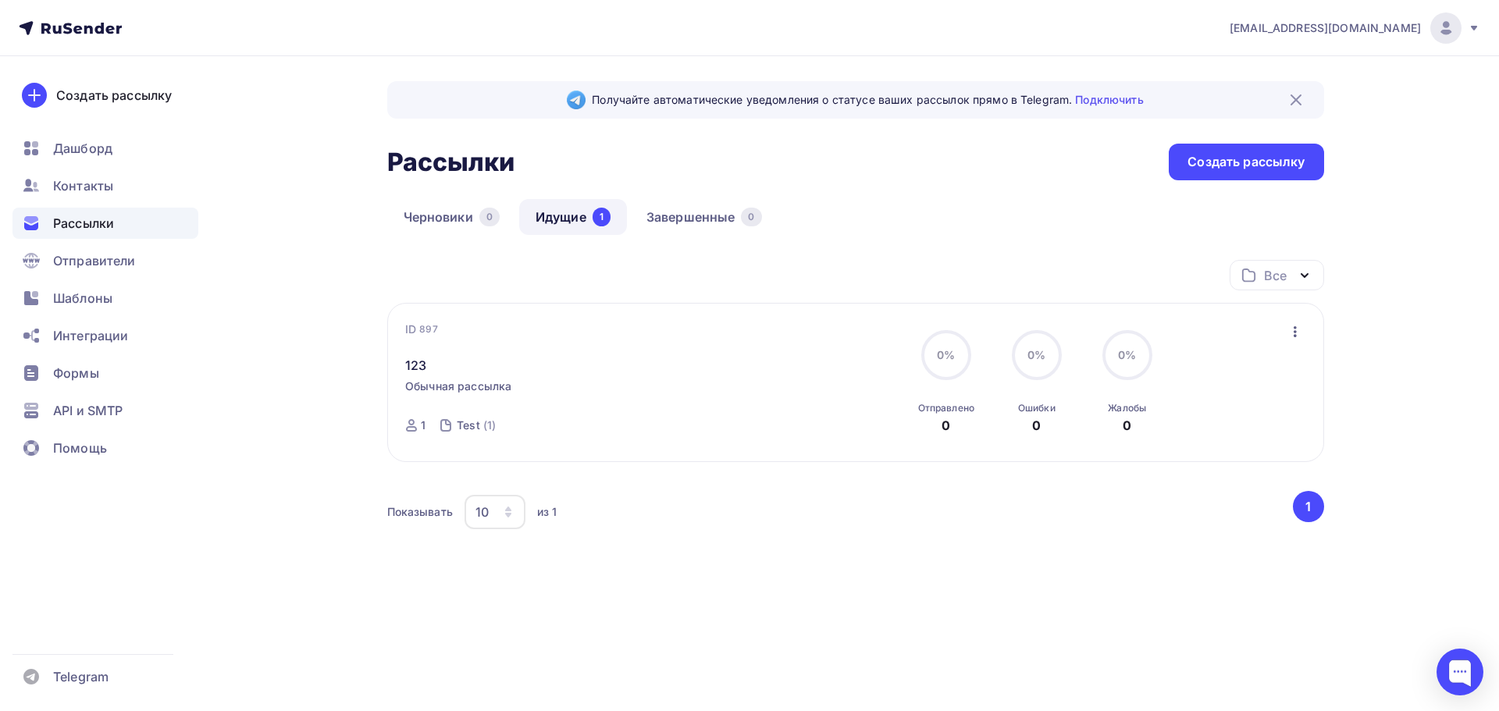
click at [281, 290] on div "Получайте автоматические уведомления о статусе ваших рассылок прямо в Telegram.…" at bounding box center [750, 372] width 1280 height 632
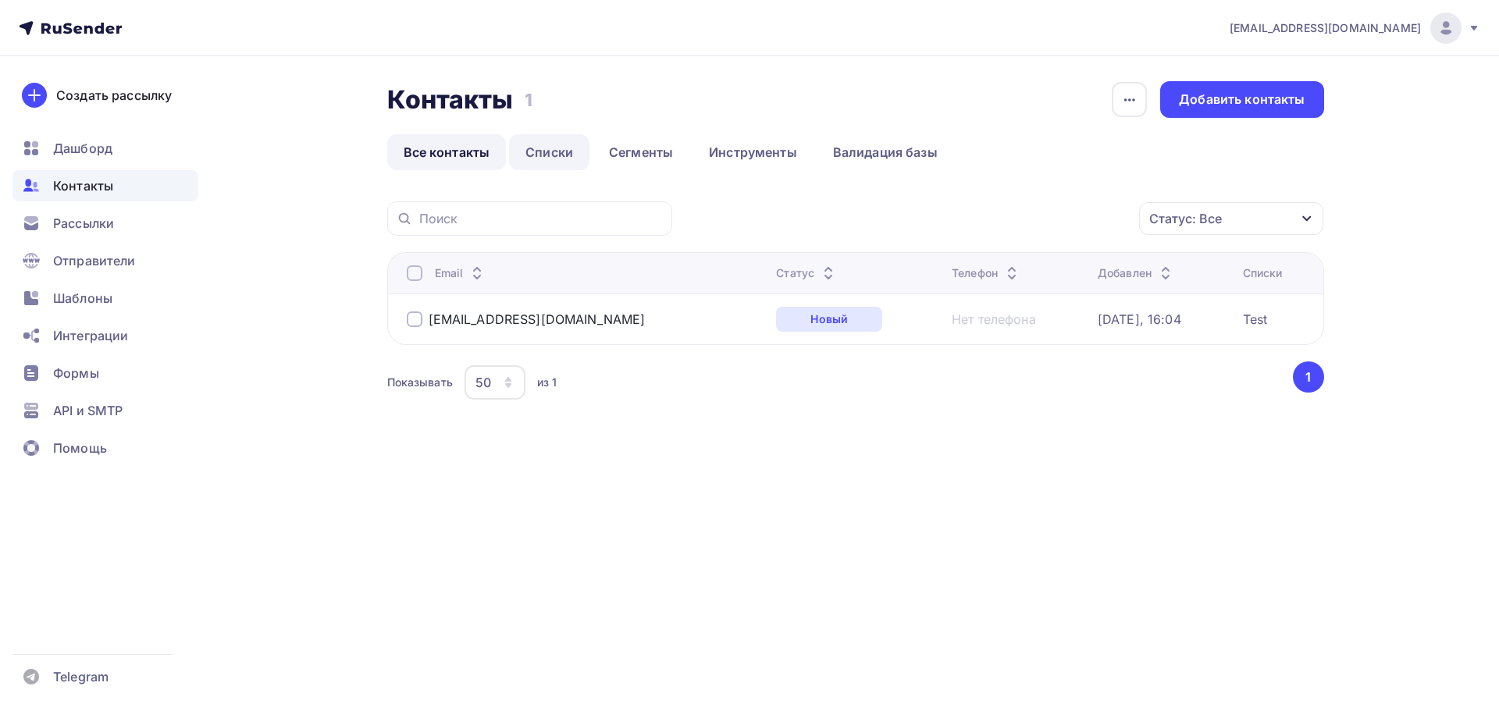
click at [550, 162] on link "Списки" at bounding box center [549, 152] width 80 height 36
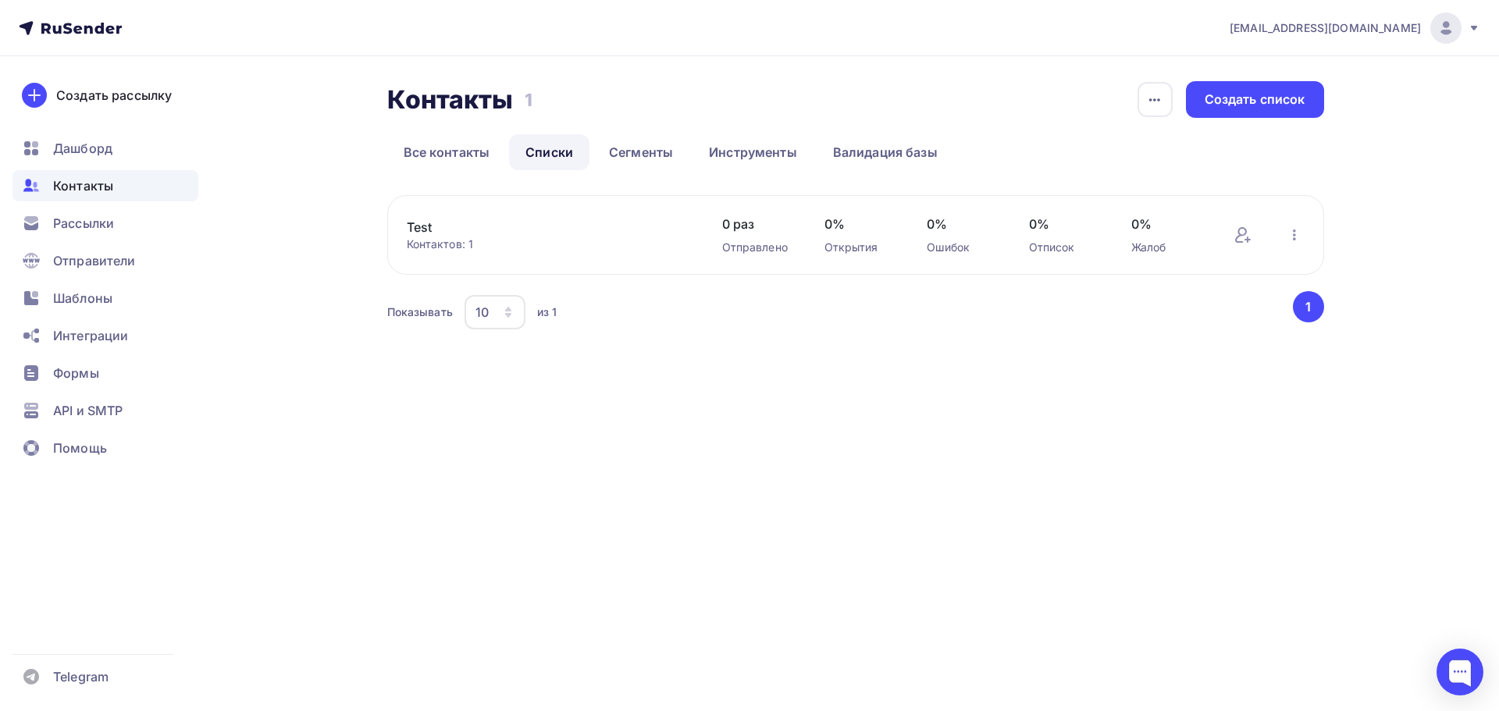
click at [465, 238] on div "Контактов: 1" at bounding box center [549, 245] width 284 height 16
click at [426, 230] on link "Test" at bounding box center [539, 227] width 265 height 19
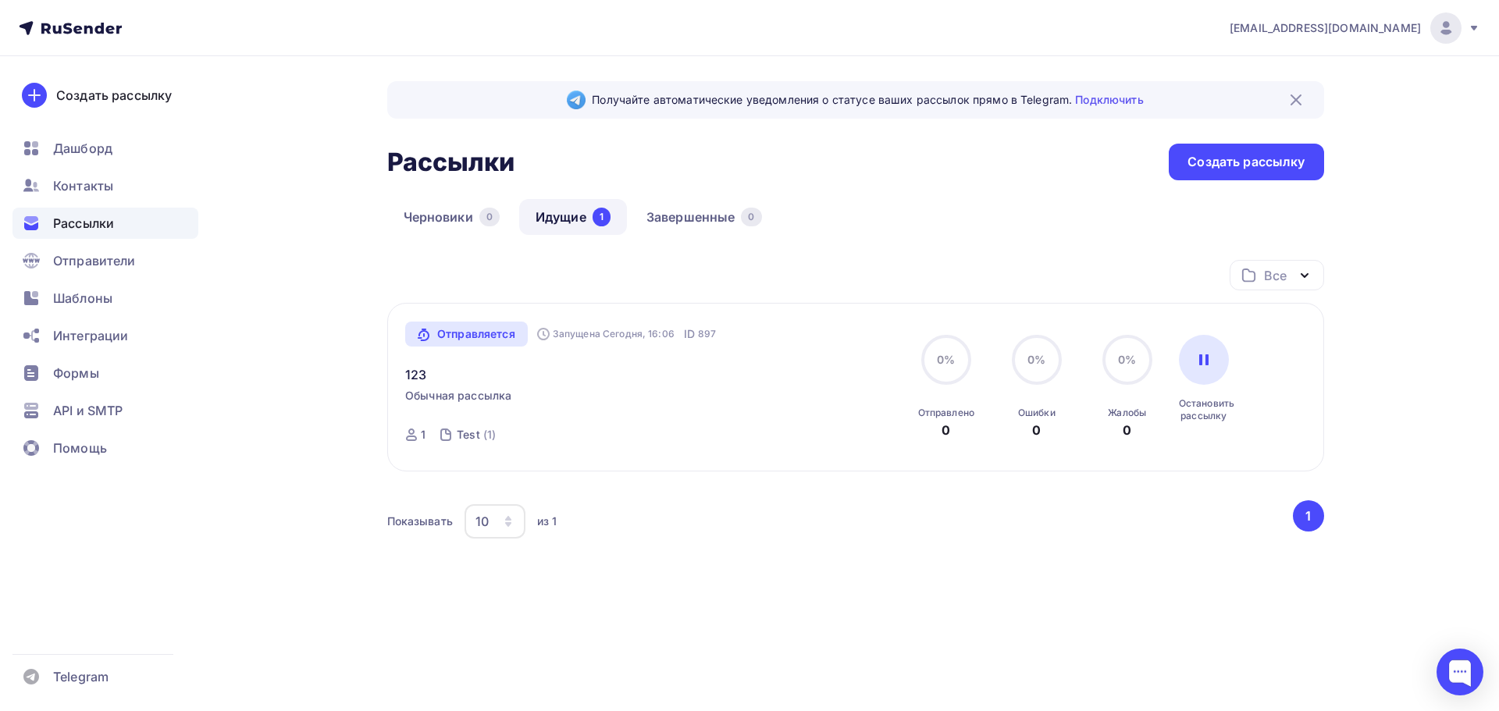
click at [879, 100] on span "Получайте автоматические уведомления о статусе ваших рассылок прямо в Telegram.…" at bounding box center [867, 100] width 551 height 16
drag, startPoint x: 1166, startPoint y: 94, endPoint x: 475, endPoint y: 96, distance: 691.0
click at [475, 96] on div "Получайте автоматические уведомления о статусе ваших рассылок прямо в Telegram.…" at bounding box center [855, 99] width 937 height 37
click at [923, 119] on div "Получайте автоматические уведомления о статусе ваших рассылок прямо в Telegram.…" at bounding box center [855, 358] width 937 height 554
click at [737, 504] on div "Показывать 10 10 20 50 100 из 1" at bounding box center [838, 522] width 903 height 36
